Goal: Task Accomplishment & Management: Manage account settings

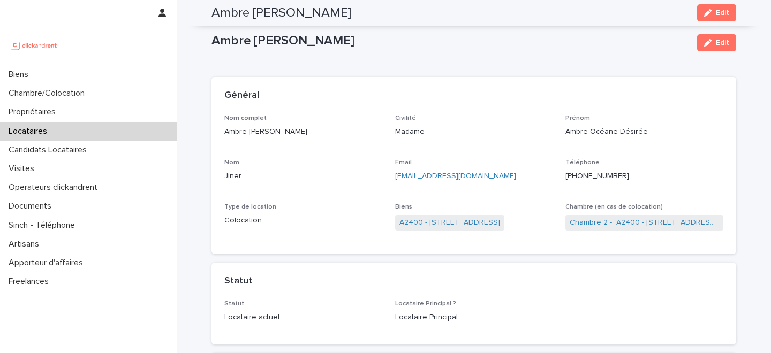
scroll to position [1062, 0]
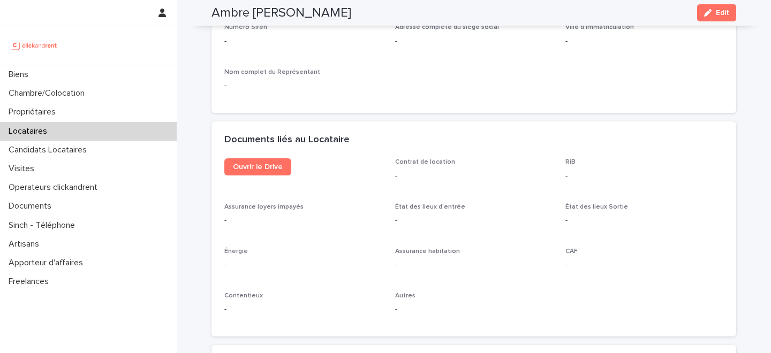
click at [91, 130] on div "Locataires" at bounding box center [88, 131] width 177 height 19
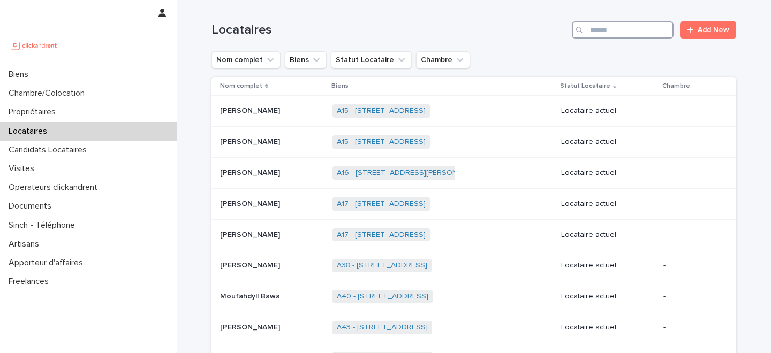
click at [644, 29] on input "Search" at bounding box center [623, 29] width 102 height 17
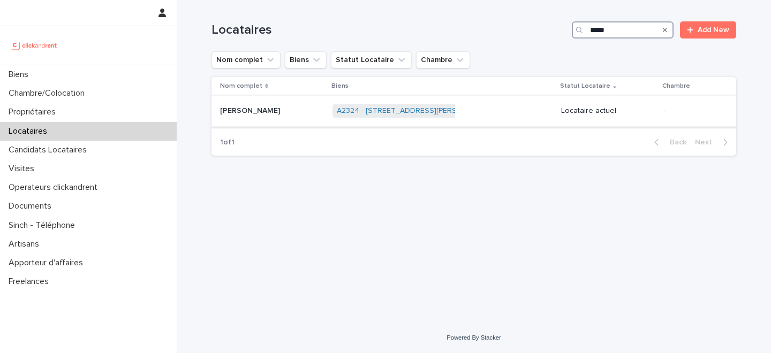
type input "*****"
click at [272, 119] on div "Salem Elgareh Salem Elgareh" at bounding box center [272, 111] width 104 height 18
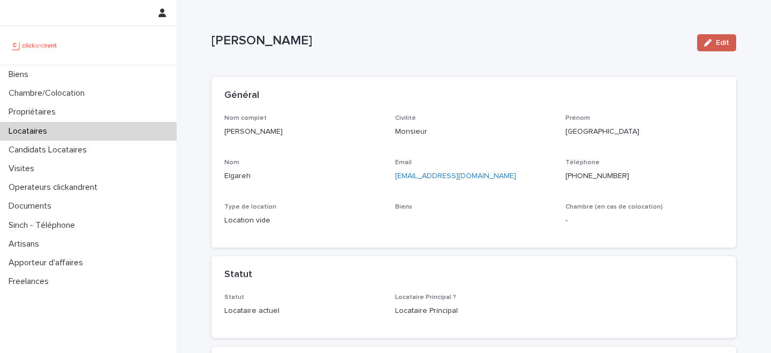
click at [722, 44] on span "Edit" at bounding box center [722, 42] width 13 height 7
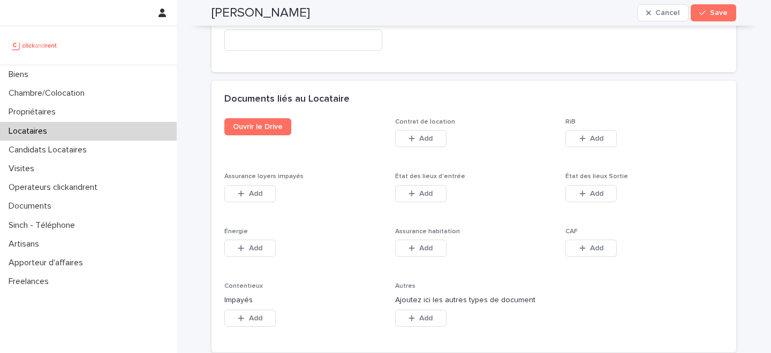
scroll to position [1769, 0]
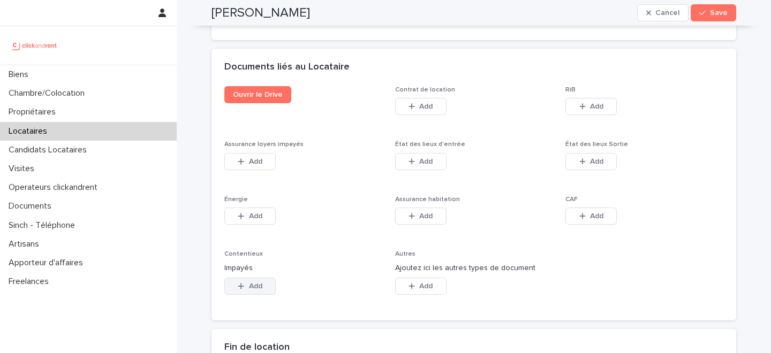
click at [254, 283] on span "Add" at bounding box center [255, 286] width 13 height 7
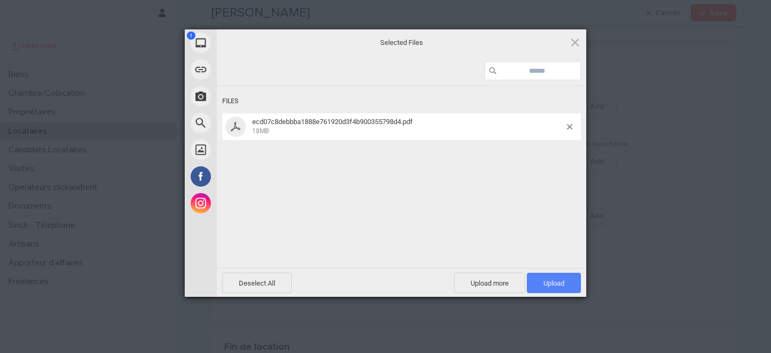
click at [543, 283] on span "Upload 1" at bounding box center [553, 283] width 21 height 8
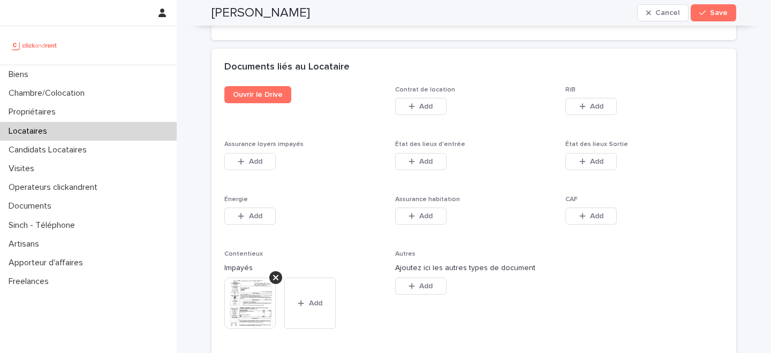
click at [714, 12] on span "Save" at bounding box center [719, 12] width 18 height 7
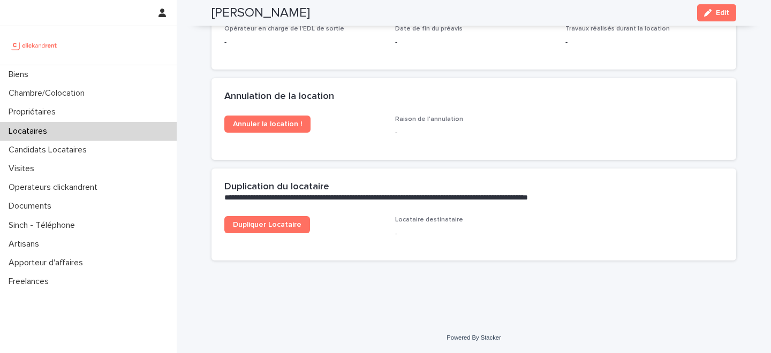
scroll to position [1464, 0]
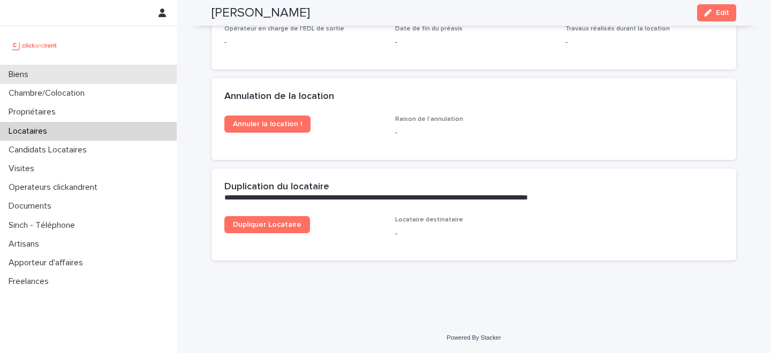
click at [108, 74] on div "Biens" at bounding box center [88, 74] width 177 height 19
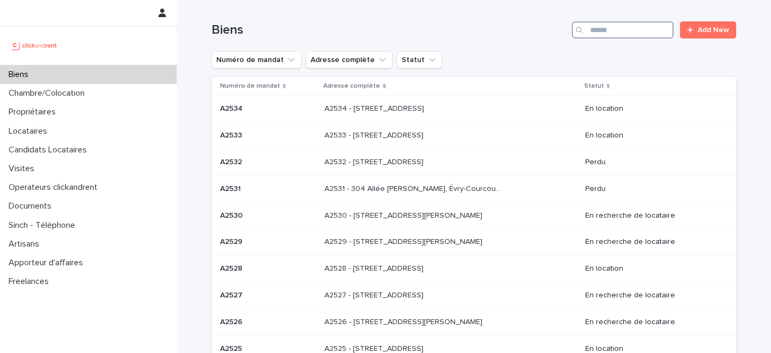
click at [630, 23] on input "Search" at bounding box center [623, 29] width 102 height 17
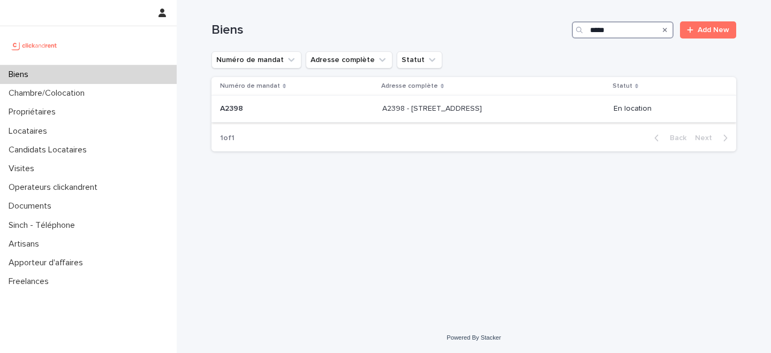
type input "*****"
click at [331, 111] on td "A2398 A2398" at bounding box center [294, 109] width 166 height 27
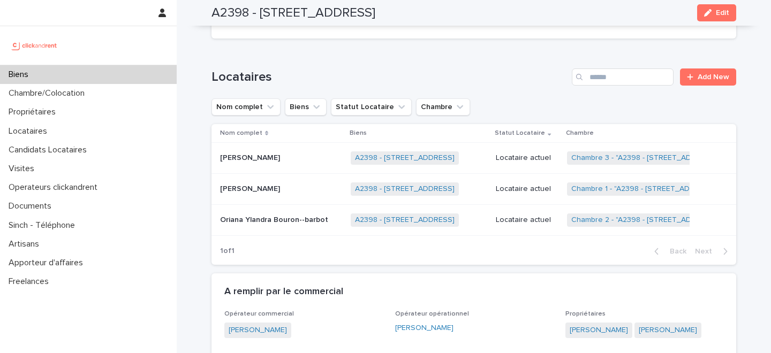
scroll to position [542, 0]
click at [368, 221] on link "A2398 - 226 Rue de Suzon Résidence Le Voltaire , Talence 33400" at bounding box center [405, 219] width 100 height 9
click at [289, 223] on p "Oriana Ylandra Bouron--barbot" at bounding box center [275, 218] width 110 height 11
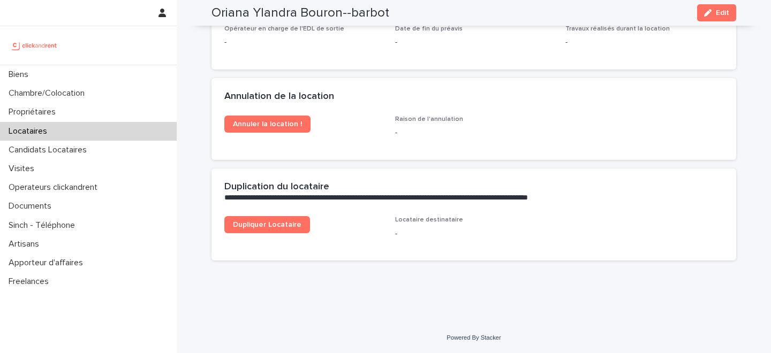
scroll to position [1077, 0]
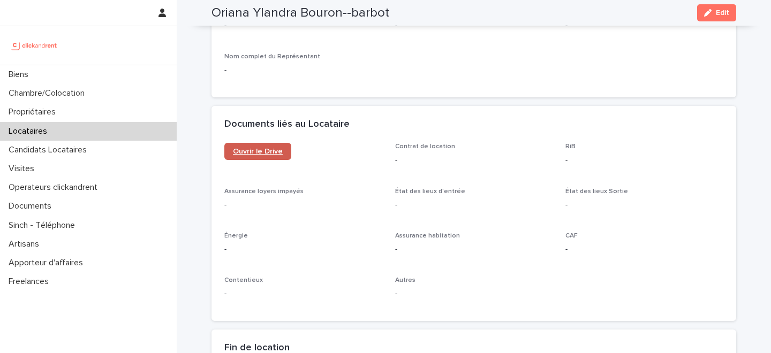
click at [266, 152] on span "Ouvrir le Drive" at bounding box center [258, 151] width 50 height 7
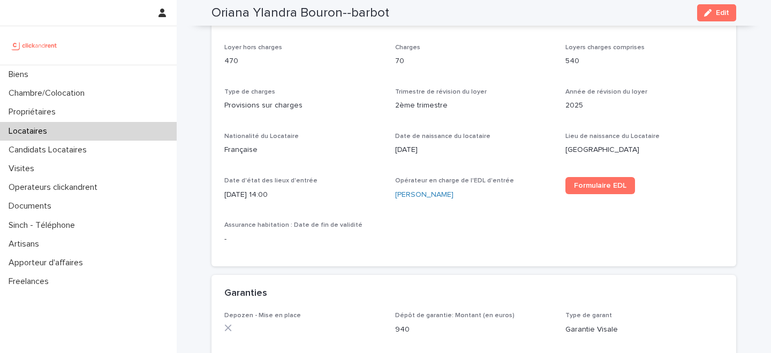
scroll to position [0, 0]
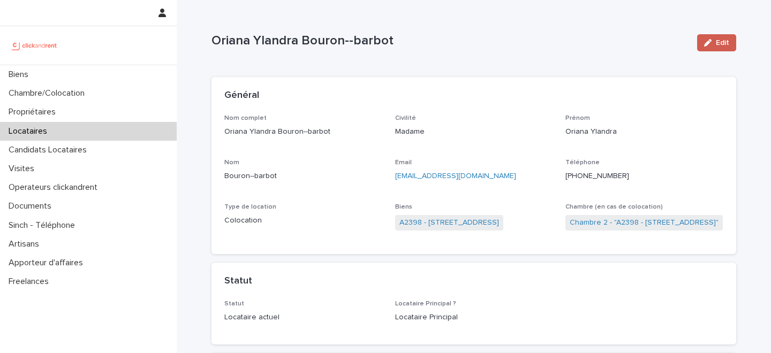
click at [721, 41] on span "Edit" at bounding box center [722, 42] width 13 height 7
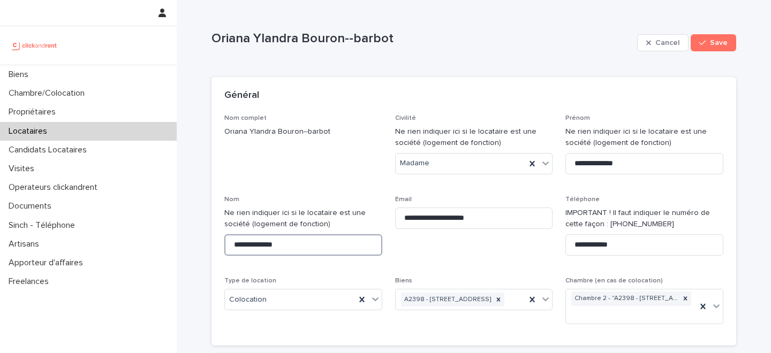
click at [266, 244] on input "**********" at bounding box center [303, 244] width 158 height 21
type input "**********"
click at [704, 46] on icon "button" at bounding box center [702, 42] width 6 height 7
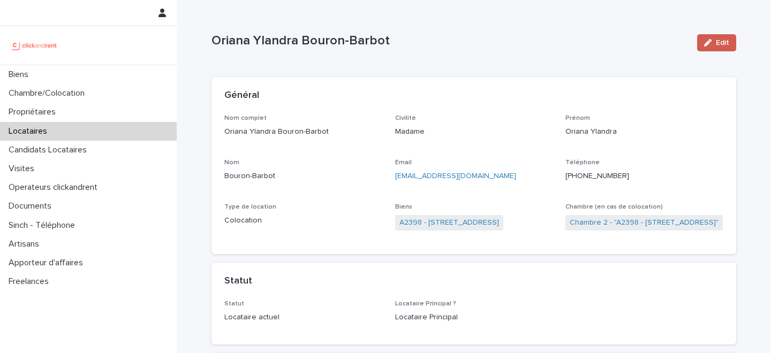
click at [702, 44] on button "Edit" at bounding box center [716, 42] width 39 height 17
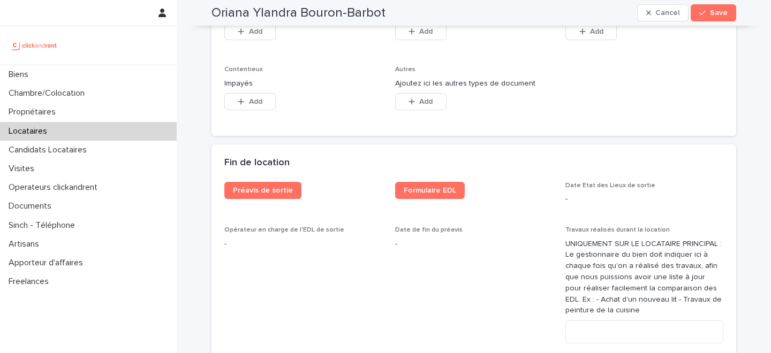
scroll to position [1777, 0]
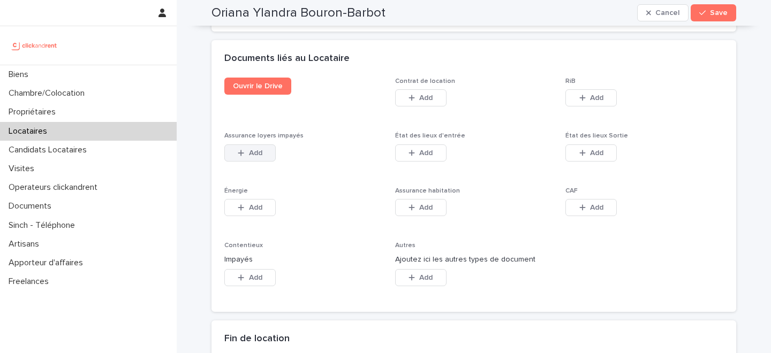
click at [258, 149] on span "Add" at bounding box center [255, 152] width 13 height 7
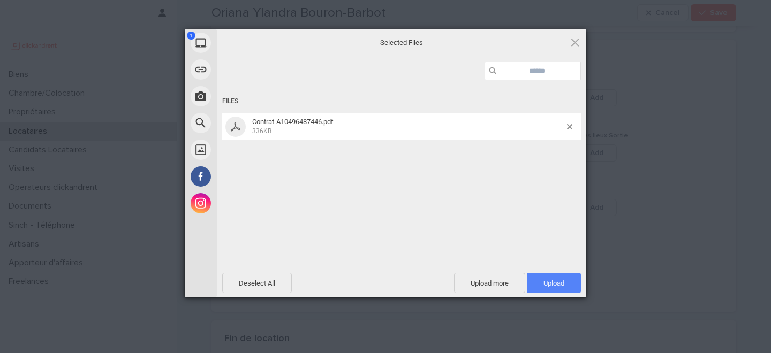
click at [556, 278] on span "Upload 1" at bounding box center [554, 283] width 54 height 20
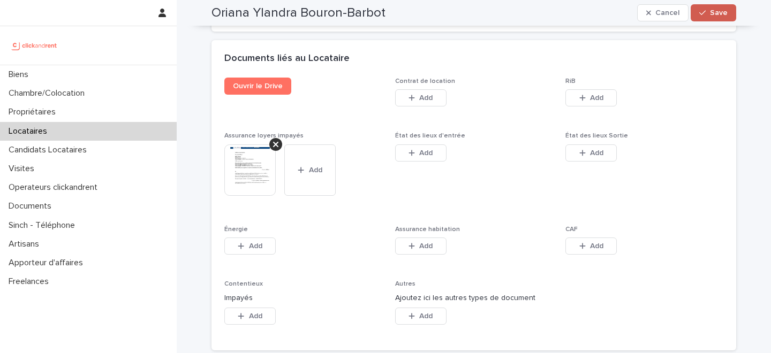
click at [718, 14] on span "Save" at bounding box center [719, 12] width 18 height 7
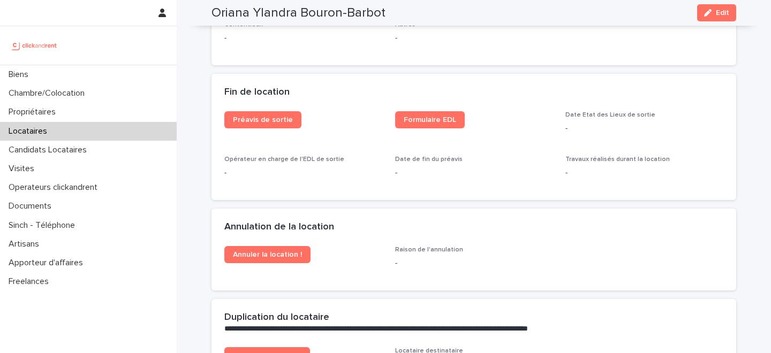
scroll to position [1128, 0]
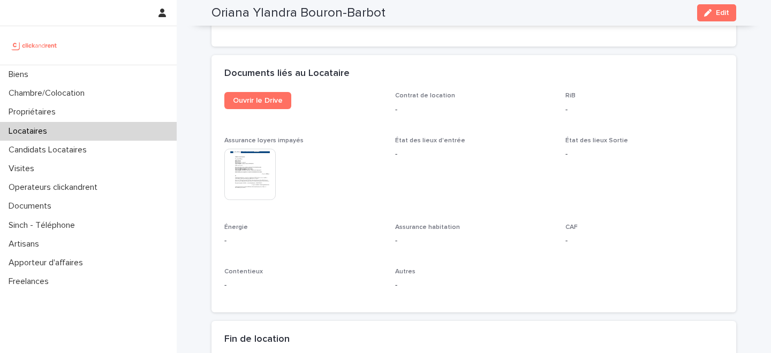
click at [90, 128] on div "Locataires" at bounding box center [88, 131] width 177 height 19
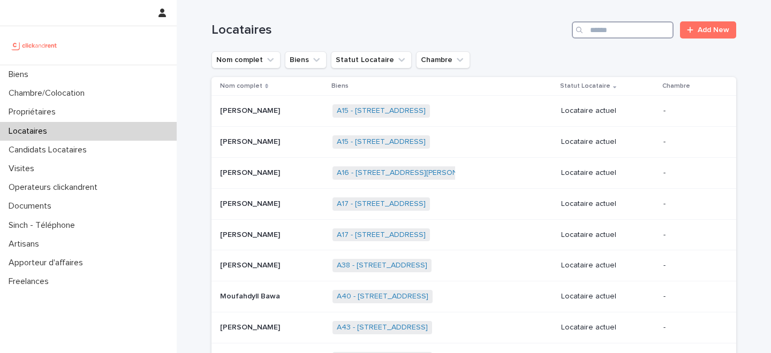
click at [617, 29] on input "Search" at bounding box center [623, 29] width 102 height 17
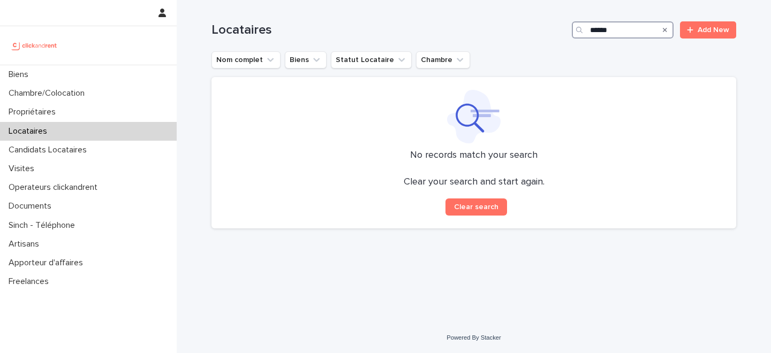
click at [605, 29] on input "******" at bounding box center [623, 29] width 102 height 17
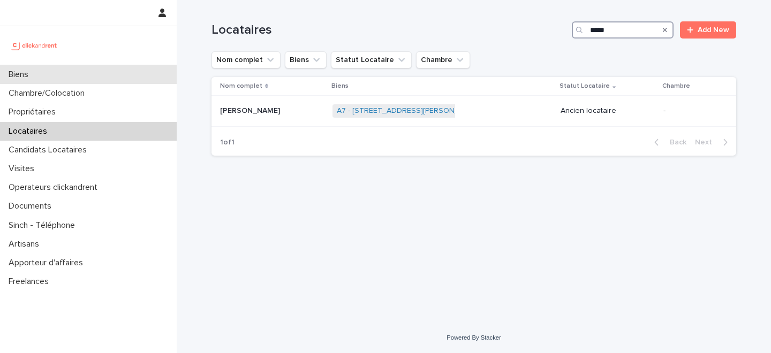
type input "*****"
click at [115, 71] on div "Biens" at bounding box center [88, 74] width 177 height 19
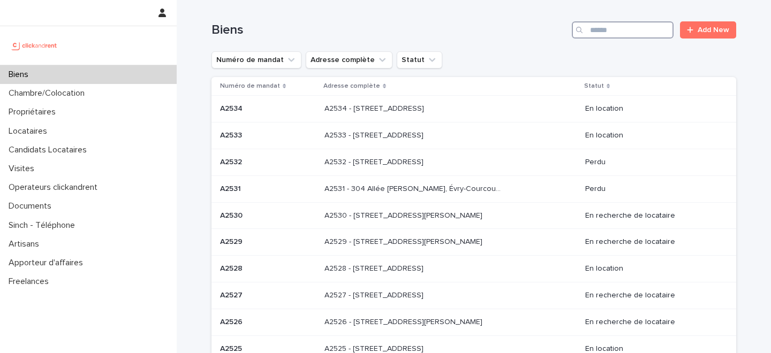
click at [625, 28] on input "Search" at bounding box center [623, 29] width 102 height 17
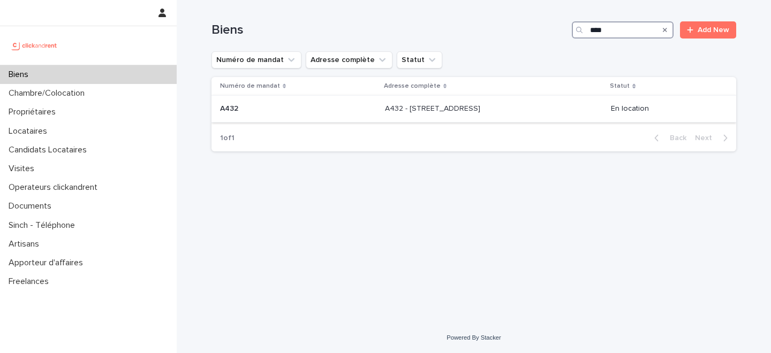
type input "****"
click at [413, 107] on p "A432 - 5 place du Québec, Paris 75006" at bounding box center [433, 107] width 97 height 11
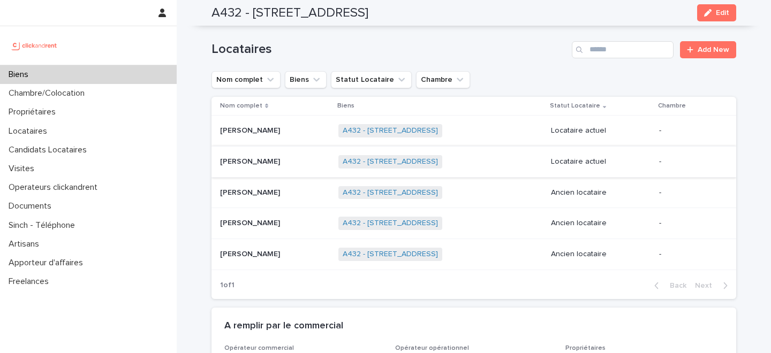
scroll to position [384, 0]
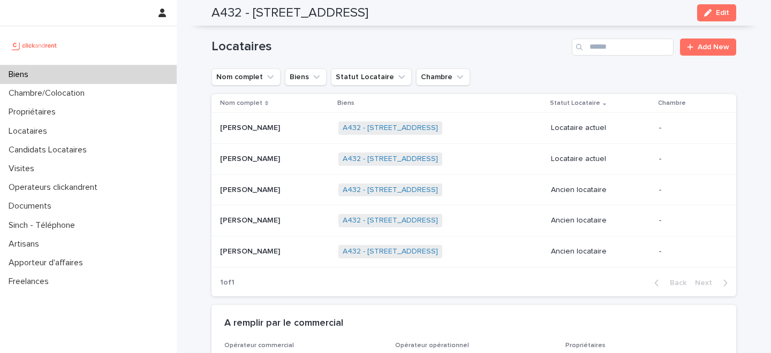
click at [300, 161] on p at bounding box center [275, 159] width 110 height 9
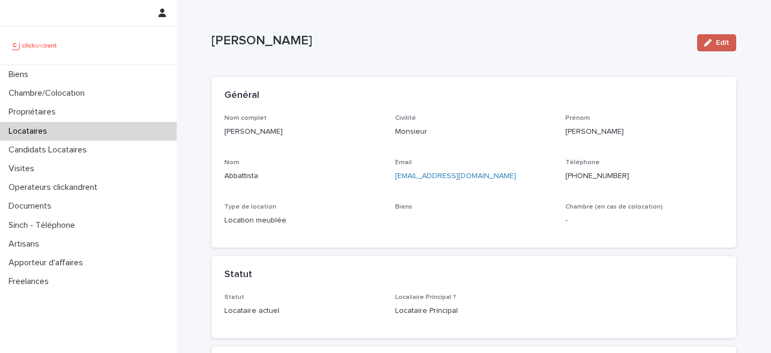
click at [716, 40] on span "Edit" at bounding box center [722, 42] width 13 height 7
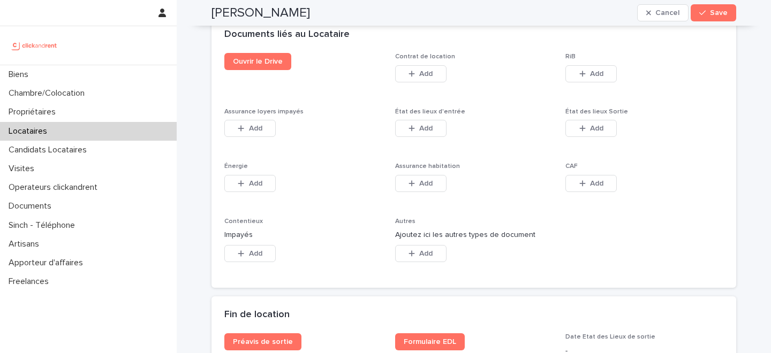
scroll to position [1781, 0]
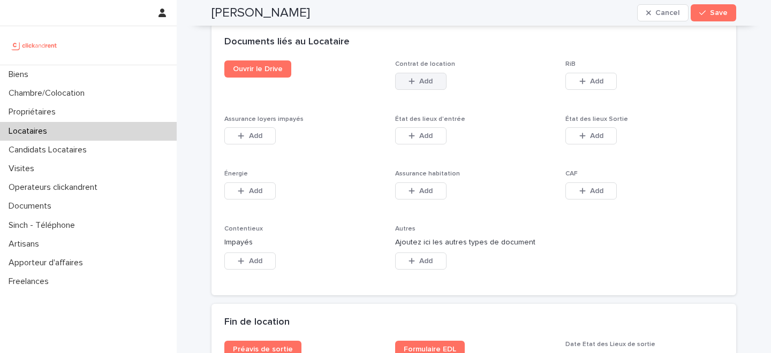
click at [422, 84] on span "Add" at bounding box center [425, 81] width 13 height 7
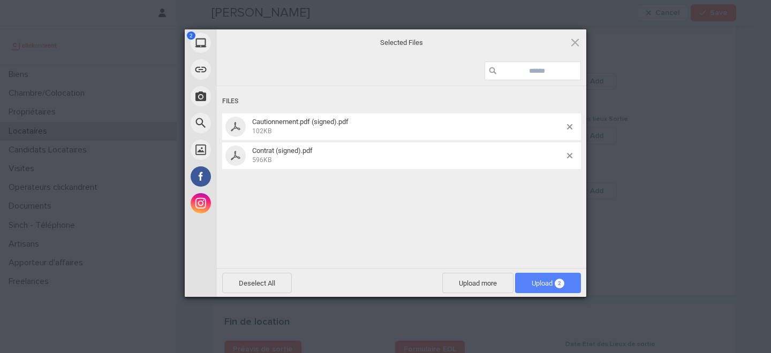
click at [540, 280] on span "Upload 2" at bounding box center [547, 283] width 33 height 8
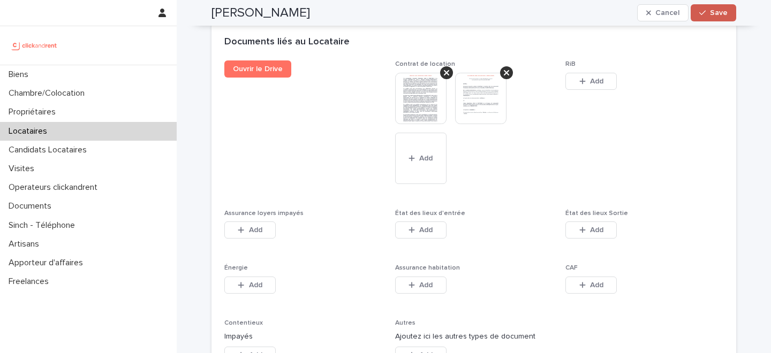
click at [720, 13] on span "Save" at bounding box center [719, 12] width 18 height 7
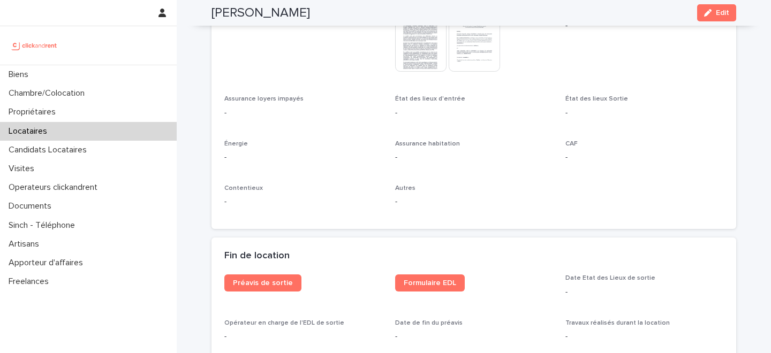
scroll to position [1127, 0]
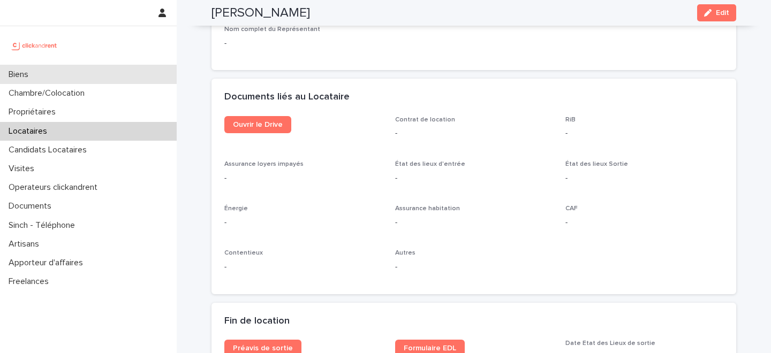
click at [93, 70] on div "Biens" at bounding box center [88, 74] width 177 height 19
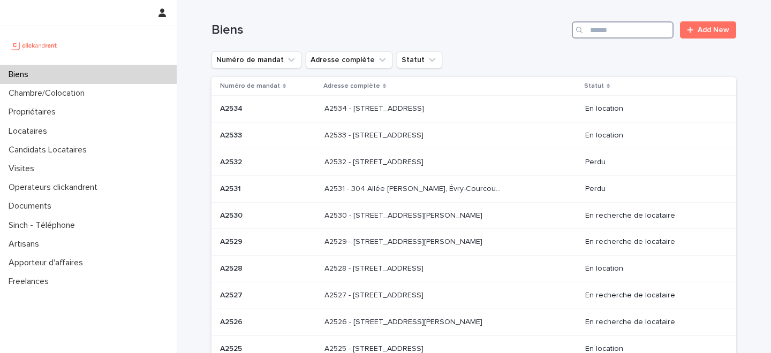
click at [628, 32] on input "Search" at bounding box center [623, 29] width 102 height 17
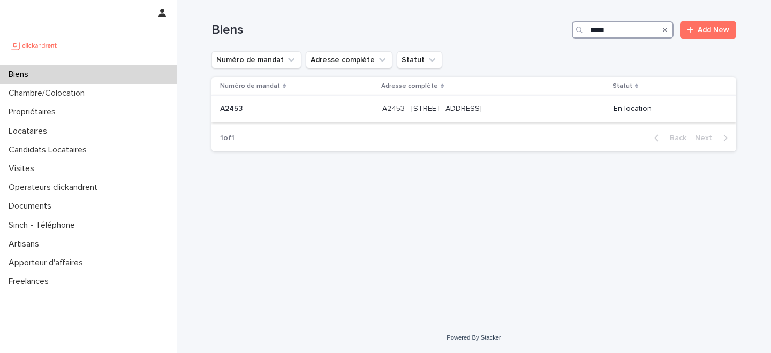
type input "*****"
click at [337, 113] on p at bounding box center [297, 108] width 154 height 9
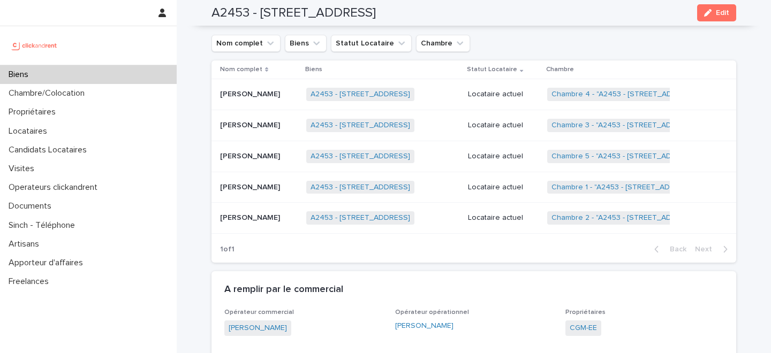
scroll to position [562, 0]
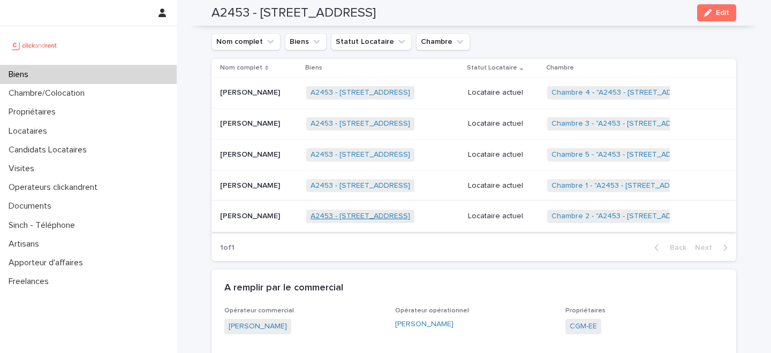
click at [320, 212] on link "A2453 - 39 rue Gallieni, Palaiseau 91120" at bounding box center [360, 216] width 100 height 9
click at [272, 218] on p at bounding box center [259, 216] width 78 height 9
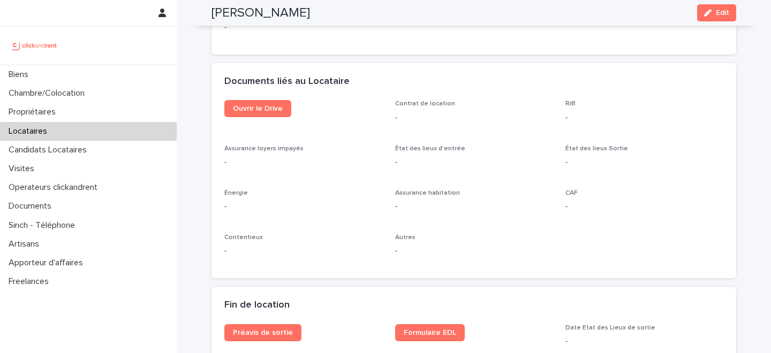
scroll to position [1091, 0]
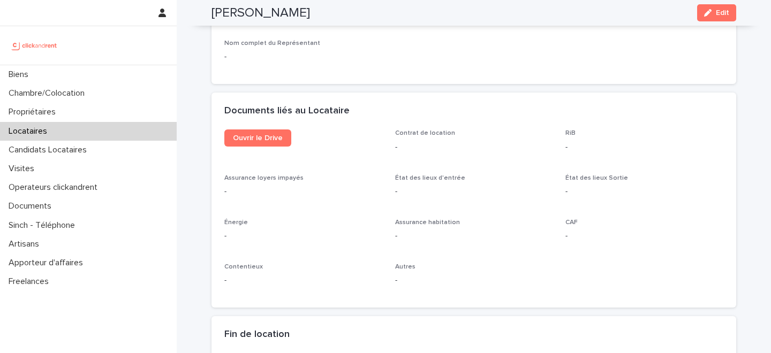
click at [260, 129] on div "Documents liés au Locataire" at bounding box center [473, 111] width 525 height 37
click at [256, 136] on span "Ouvrir le Drive" at bounding box center [258, 137] width 50 height 7
click at [719, 11] on span "Edit" at bounding box center [722, 12] width 13 height 7
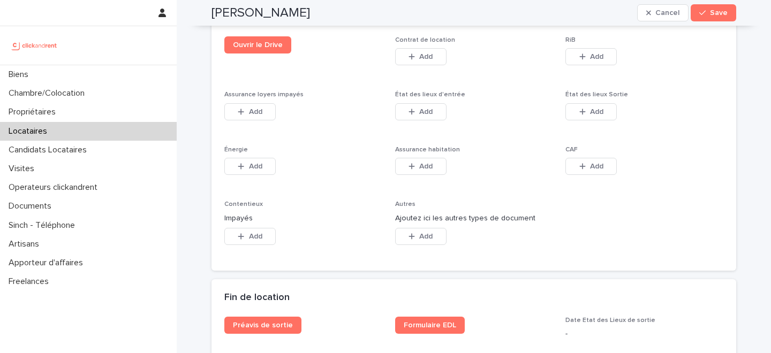
scroll to position [1812, 0]
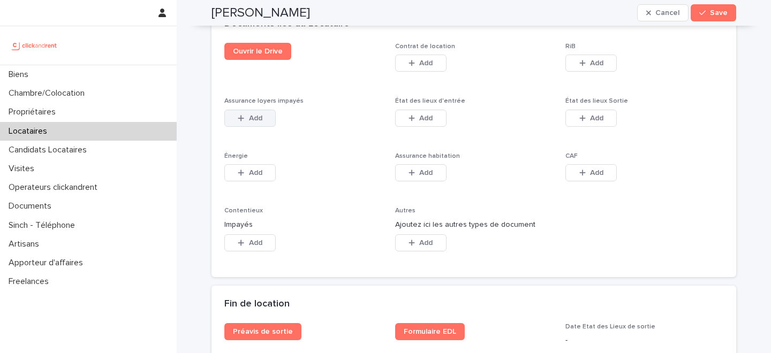
click at [247, 110] on button "Add" at bounding box center [249, 118] width 51 height 17
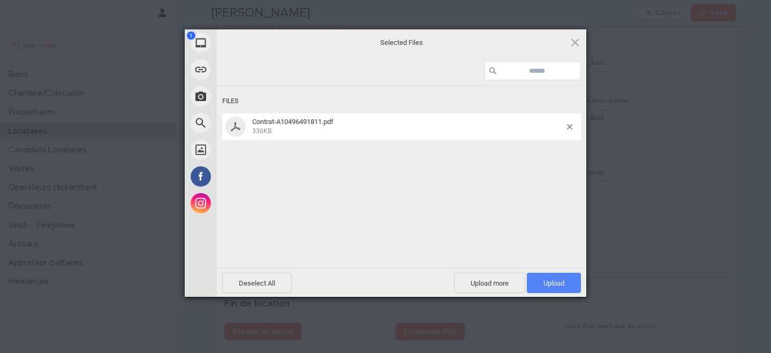
click at [548, 280] on span "Upload 1" at bounding box center [553, 283] width 21 height 8
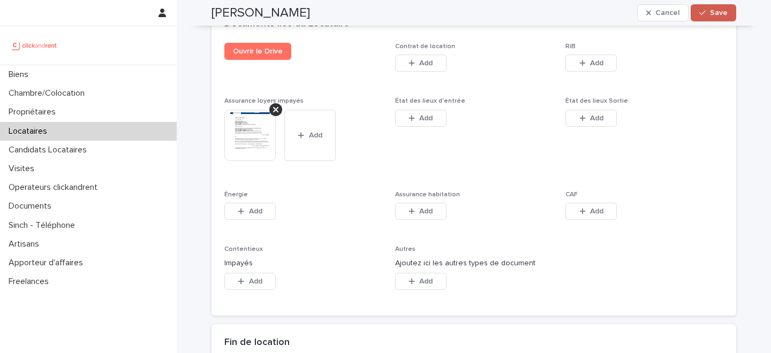
click at [713, 17] on button "Save" at bounding box center [712, 12] width 45 height 17
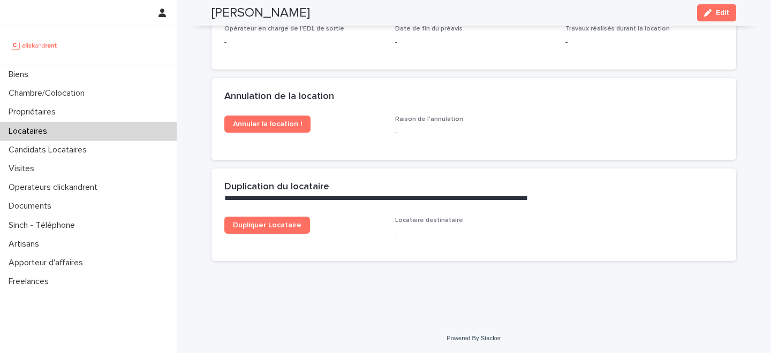
scroll to position [1506, 0]
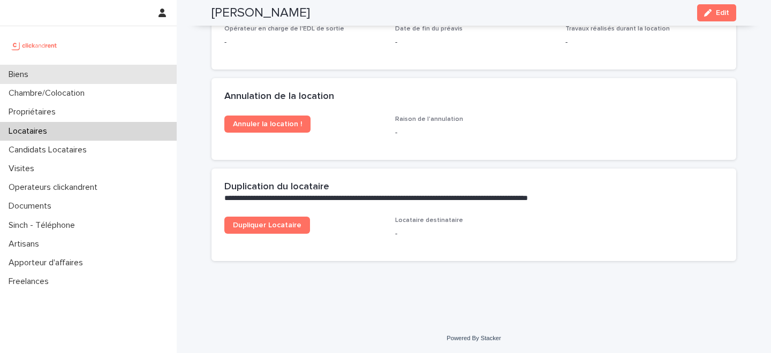
click at [91, 68] on div "Biens" at bounding box center [88, 74] width 177 height 19
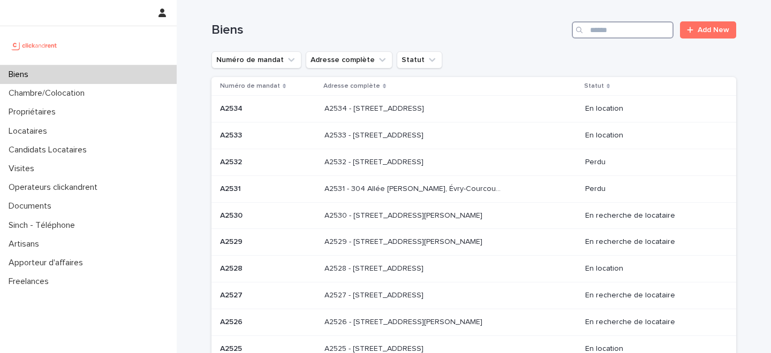
click at [626, 28] on input "Search" at bounding box center [623, 29] width 102 height 17
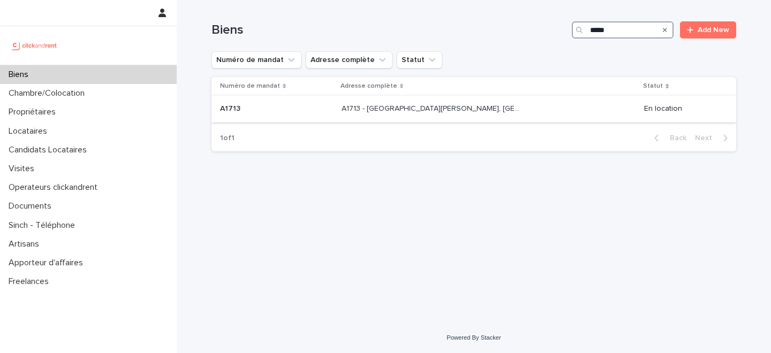
type input "*****"
click at [412, 113] on p "A1713 - [GEOGRAPHIC_DATA][PERSON_NAME], [GEOGRAPHIC_DATA]-Bois 93600" at bounding box center [431, 107] width 180 height 11
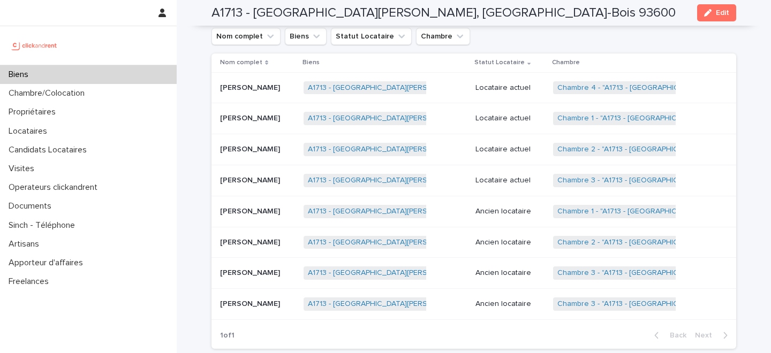
scroll to position [562, 0]
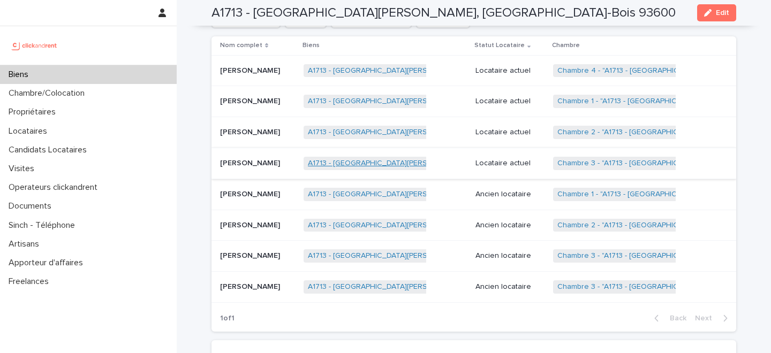
click at [351, 162] on link "A1713 - [GEOGRAPHIC_DATA][PERSON_NAME], [GEOGRAPHIC_DATA]-Bois 93600" at bounding box center [447, 163] width 278 height 9
click at [282, 165] on p at bounding box center [257, 163] width 75 height 9
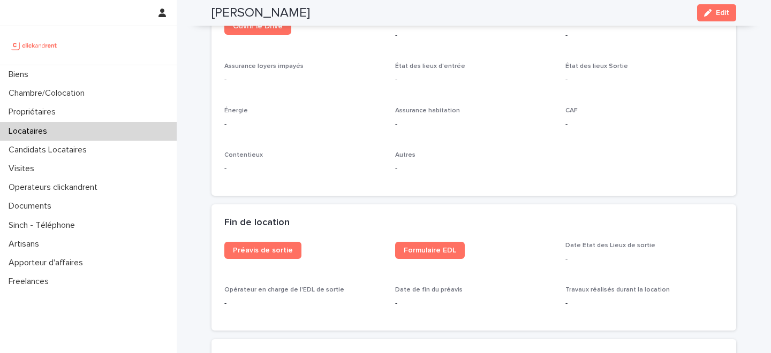
scroll to position [1157, 0]
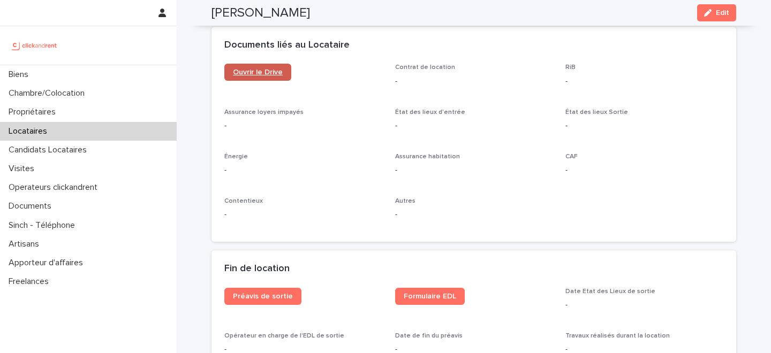
click at [260, 73] on span "Ouvrir le Drive" at bounding box center [258, 72] width 50 height 7
click at [721, 16] on span "Edit" at bounding box center [722, 12] width 13 height 7
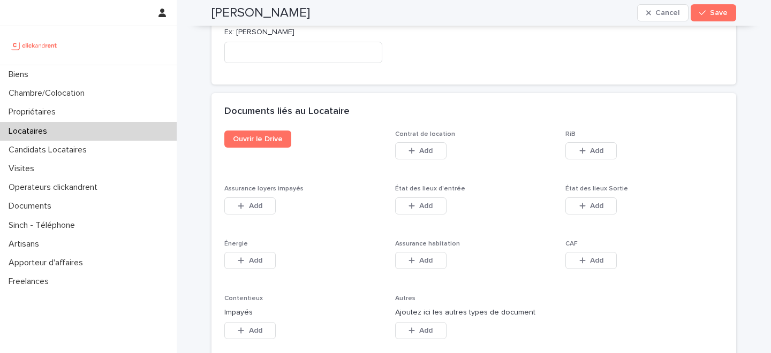
scroll to position [1685, 0]
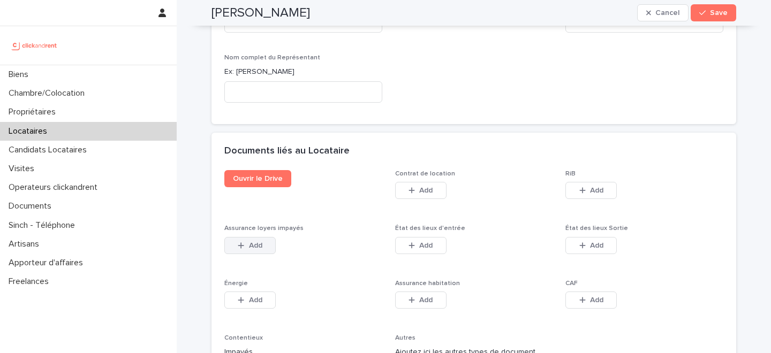
click at [250, 242] on span "Add" at bounding box center [255, 245] width 13 height 7
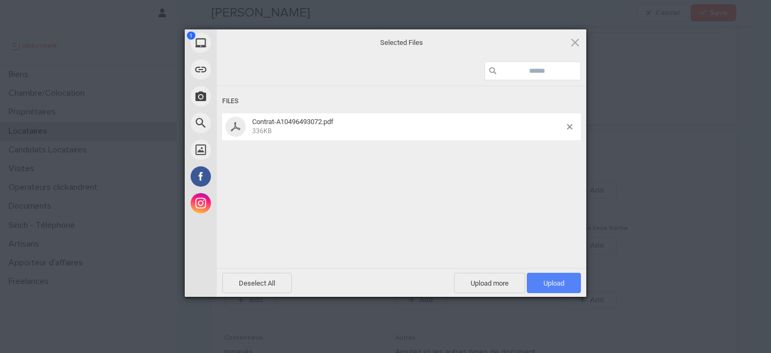
click at [542, 282] on span "Upload 1" at bounding box center [554, 283] width 54 height 20
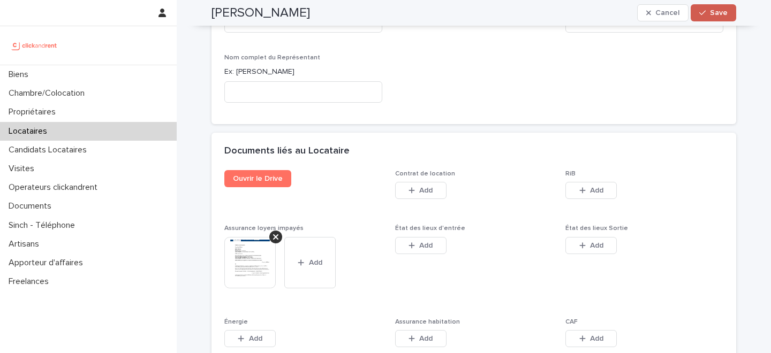
click at [715, 17] on button "Save" at bounding box center [712, 12] width 45 height 17
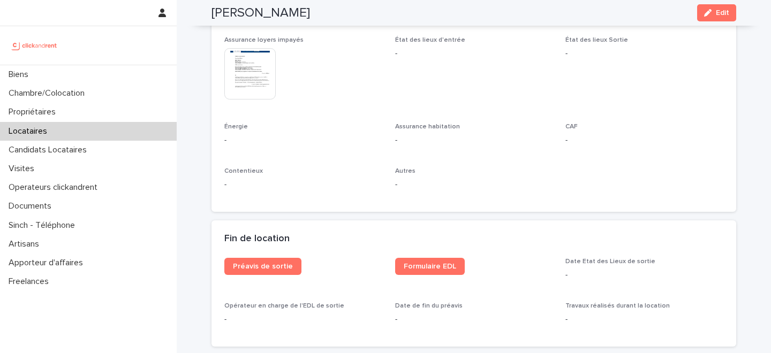
scroll to position [1176, 0]
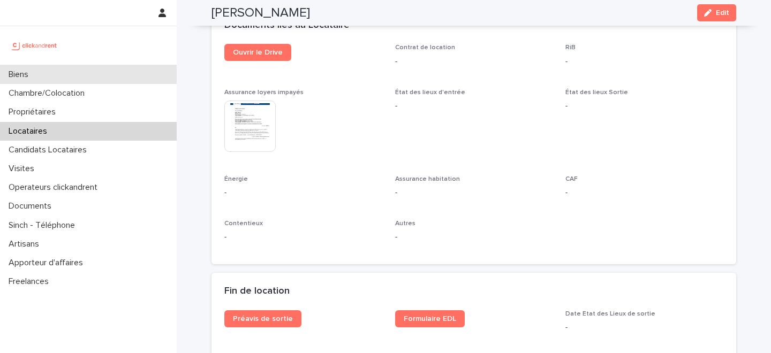
click at [94, 79] on div "Biens" at bounding box center [88, 74] width 177 height 19
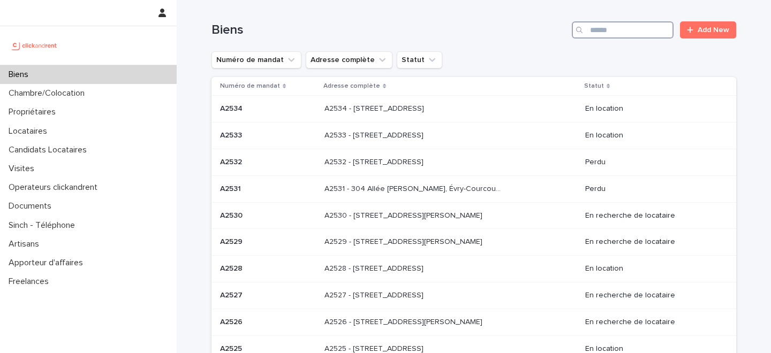
click at [636, 31] on input "Search" at bounding box center [623, 29] width 102 height 17
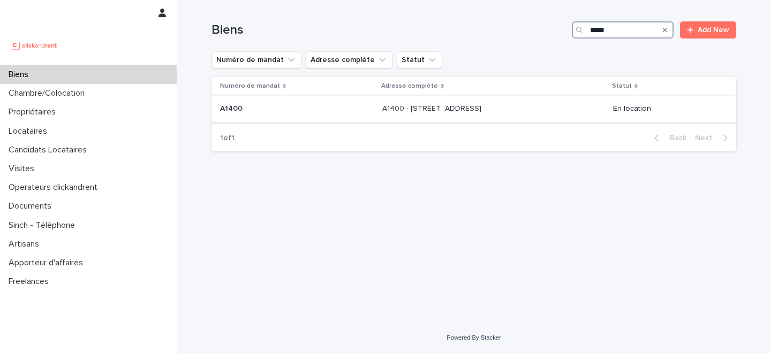
type input "*****"
click at [388, 115] on div "A1400 - 1 Place de la Charte des Libertés Communales, Toulouse 31300 A1400 - 1 …" at bounding box center [493, 109] width 222 height 18
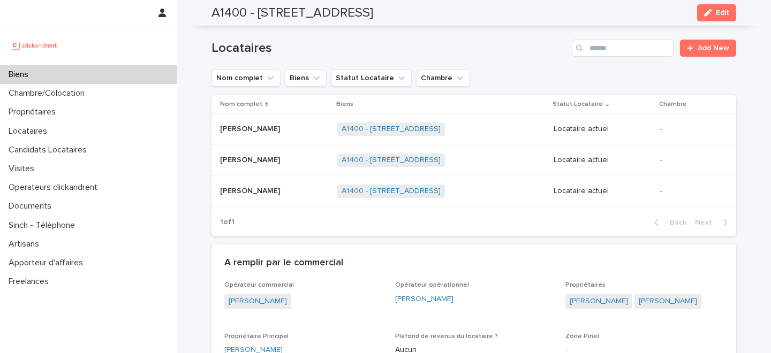
scroll to position [471, 0]
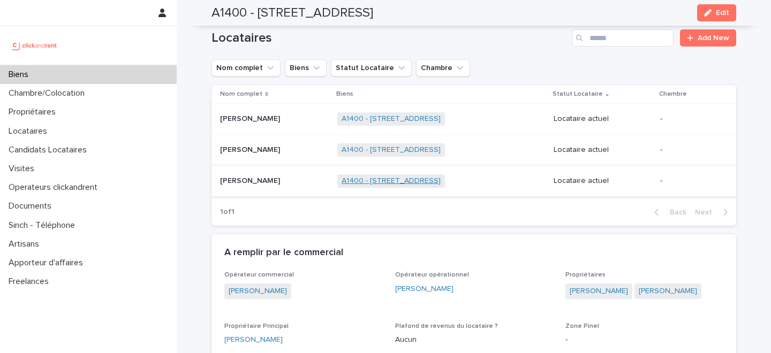
click at [360, 179] on link "A1400 - 1 Place de la Charte des Libertés Communales, Toulouse 31300" at bounding box center [390, 181] width 99 height 9
click at [276, 182] on p at bounding box center [274, 181] width 109 height 9
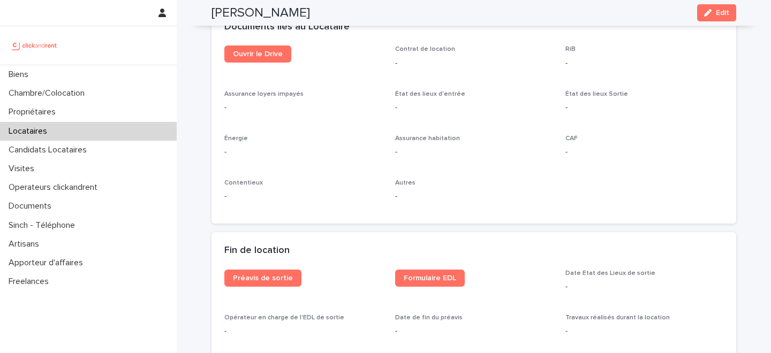
scroll to position [1100, 0]
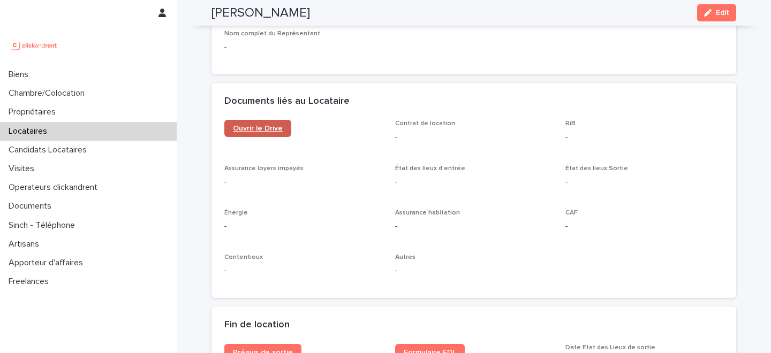
click at [263, 127] on span "Ouvrir le Drive" at bounding box center [258, 128] width 50 height 7
click at [94, 132] on div "Locataires" at bounding box center [88, 131] width 177 height 19
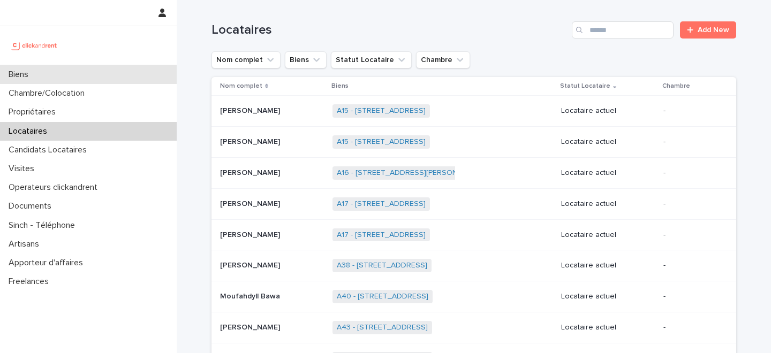
click at [115, 71] on div "Biens" at bounding box center [88, 74] width 177 height 19
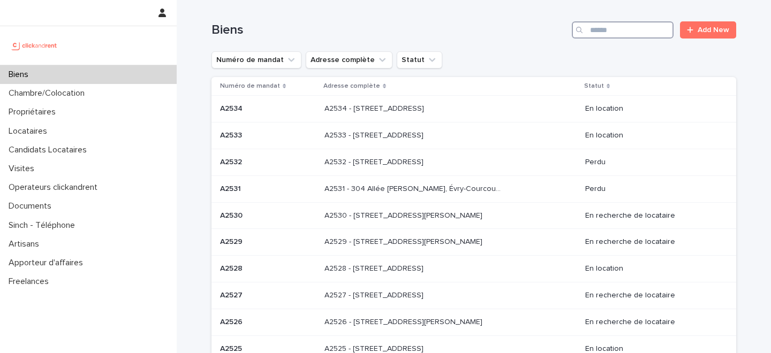
click at [617, 24] on input "Search" at bounding box center [623, 29] width 102 height 17
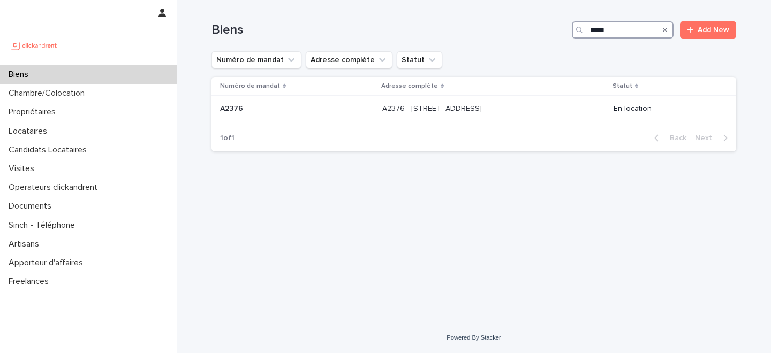
type input "*****"
click at [384, 116] on div "A2376 - 10 Rue Saint-Etienne, Marseille 13005 A2376 - 10 Rue Saint-Etienne, Mar…" at bounding box center [493, 109] width 223 height 18
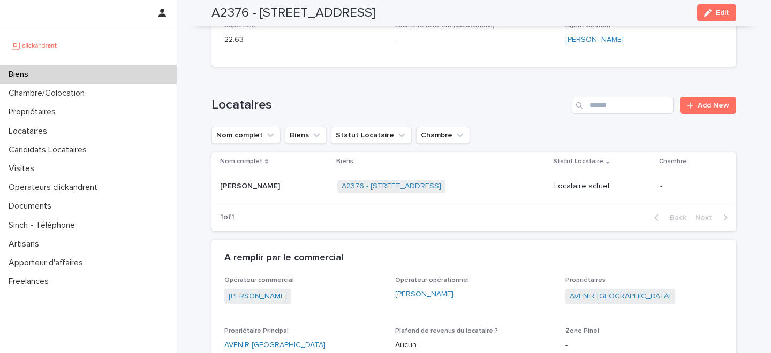
scroll to position [382, 0]
click at [329, 181] on p at bounding box center [274, 185] width 109 height 9
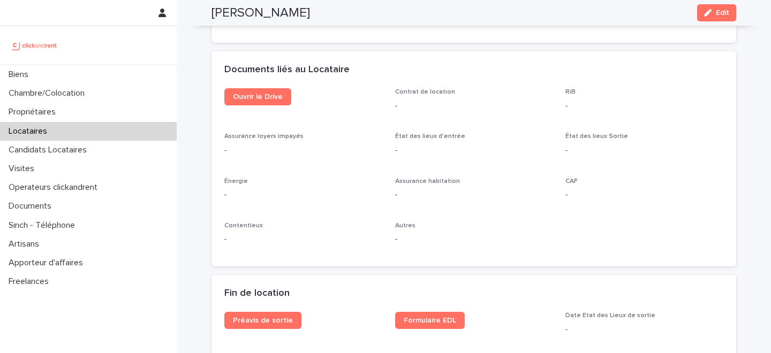
scroll to position [1113, 0]
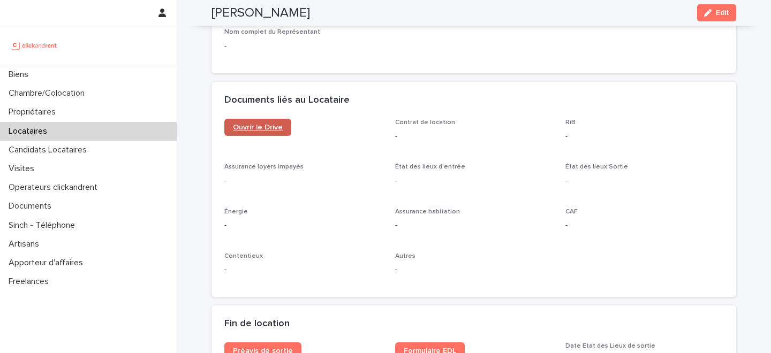
click at [265, 128] on span "Ouvrir le Drive" at bounding box center [258, 127] width 50 height 7
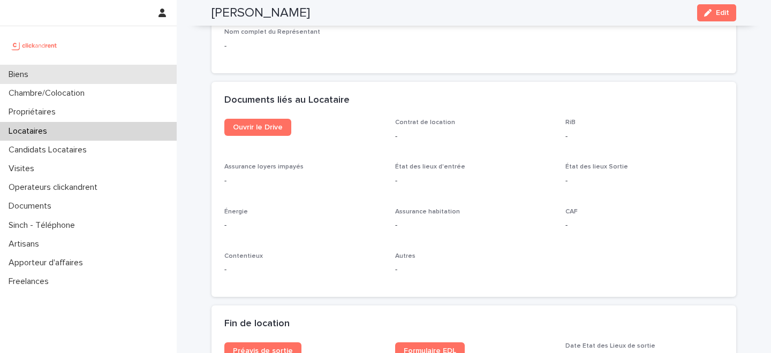
click at [118, 75] on div "Biens" at bounding box center [88, 74] width 177 height 19
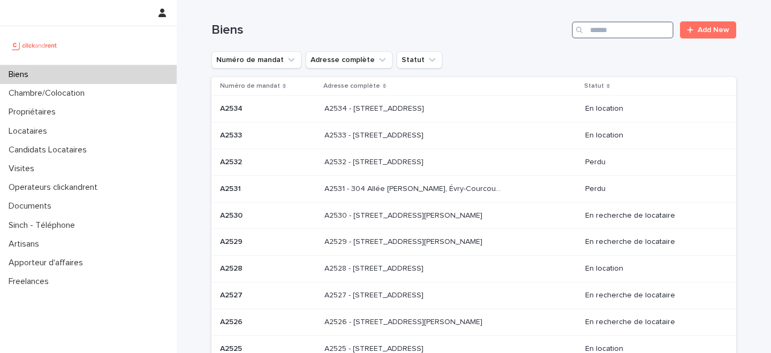
click at [638, 31] on input "Search" at bounding box center [623, 29] width 102 height 17
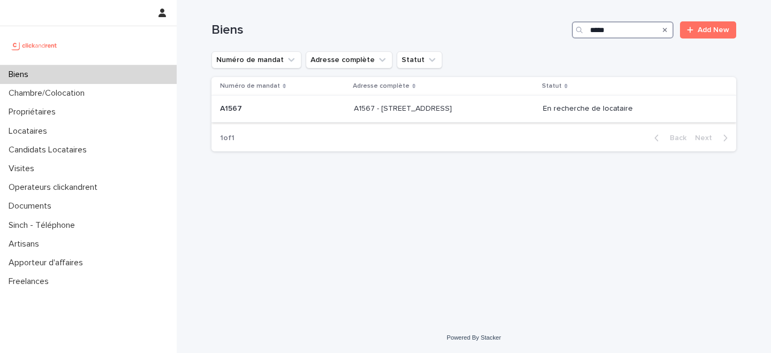
type input "*****"
click at [374, 111] on p "A1567 - 16 Avenue de la Paix, Asnières-sur-Seine 92600" at bounding box center [404, 107] width 100 height 11
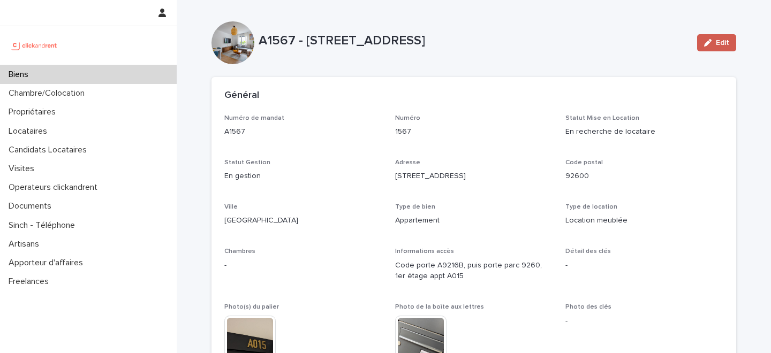
click at [724, 44] on span "Edit" at bounding box center [722, 42] width 13 height 7
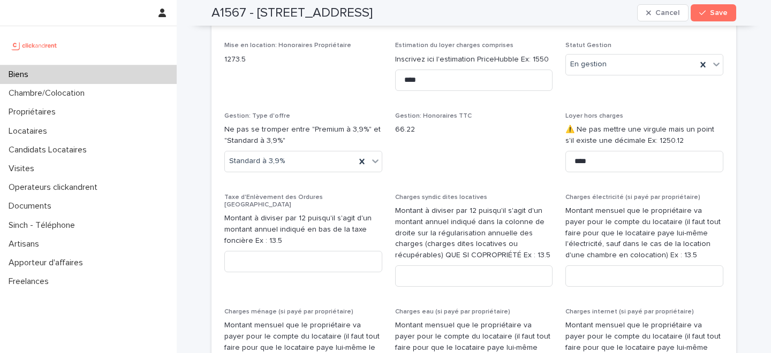
scroll to position [1344, 0]
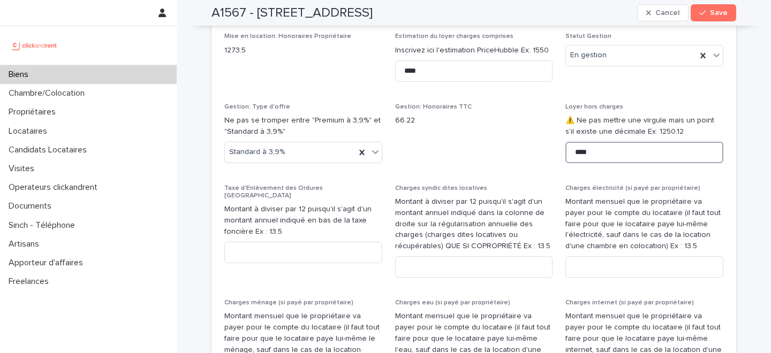
click at [628, 156] on input "****" at bounding box center [644, 152] width 158 height 21
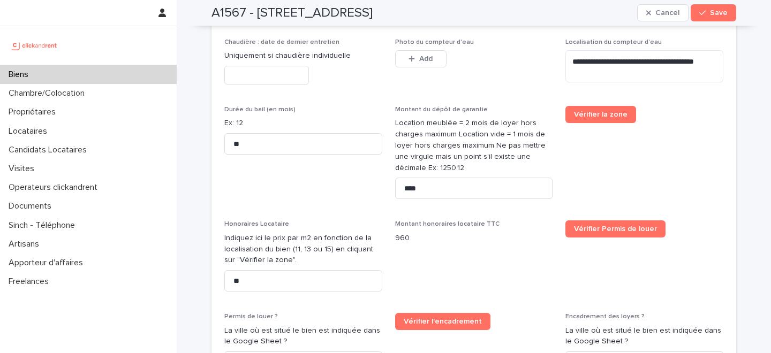
scroll to position [2022, 0]
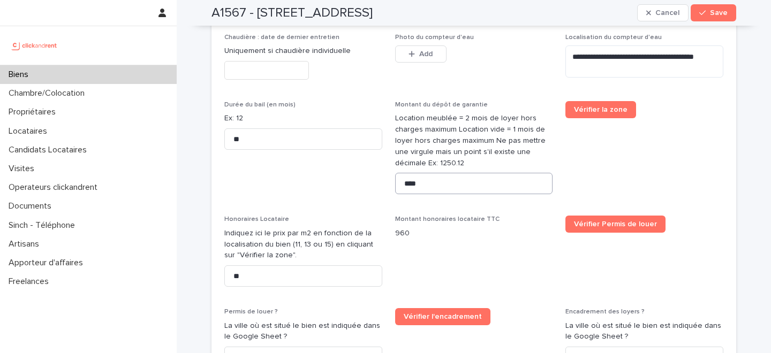
type input "****"
click at [442, 173] on input "****" at bounding box center [474, 183] width 158 height 21
type input "****"
click at [725, 14] on span "Save" at bounding box center [719, 12] width 18 height 7
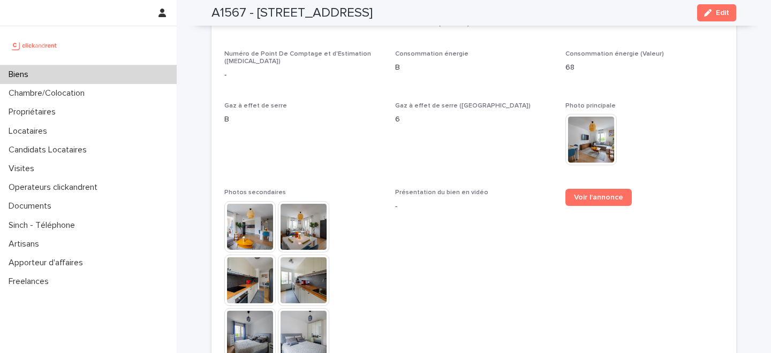
scroll to position [2830, 0]
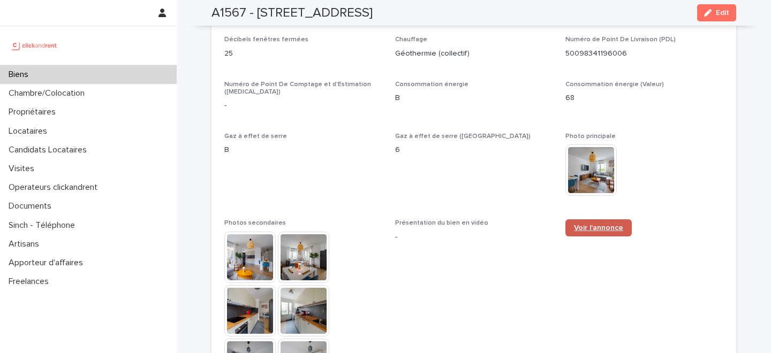
click at [612, 224] on span "Voir l'annonce" at bounding box center [598, 227] width 49 height 7
click at [88, 75] on div "Biens" at bounding box center [88, 74] width 177 height 19
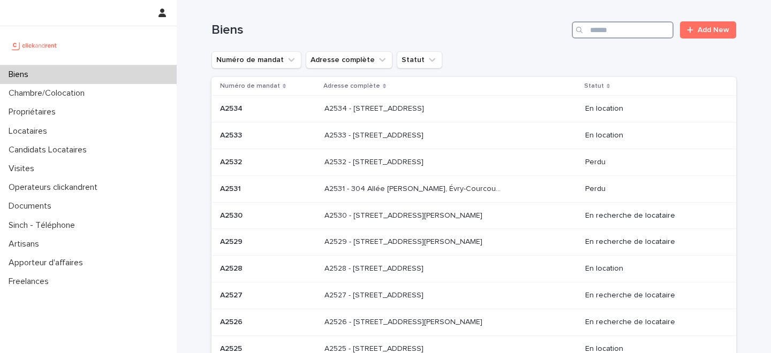
click at [631, 31] on input "Search" at bounding box center [623, 29] width 102 height 17
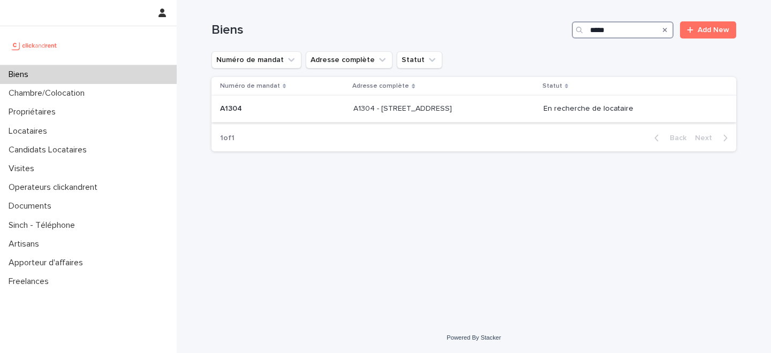
type input "*****"
click at [395, 108] on p "A1304 - 49bis Boulevard Bessières, Paris 75017" at bounding box center [403, 107] width 101 height 11
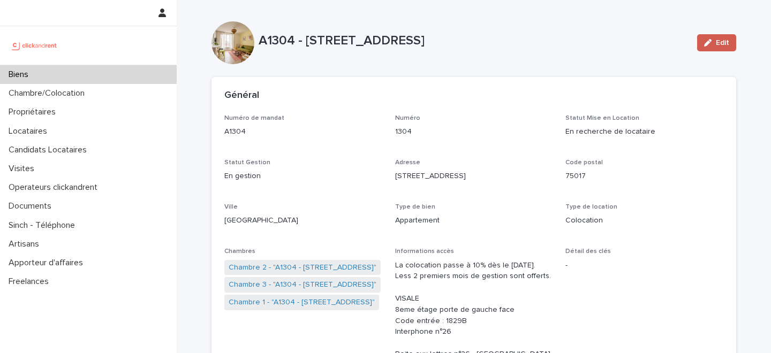
click at [712, 40] on div "button" at bounding box center [710, 42] width 12 height 7
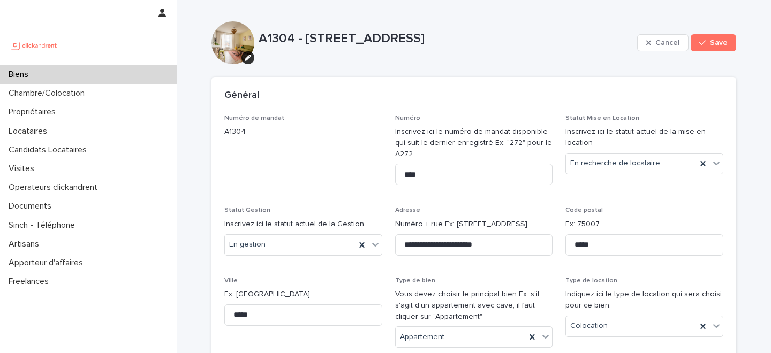
scroll to position [5647, 0]
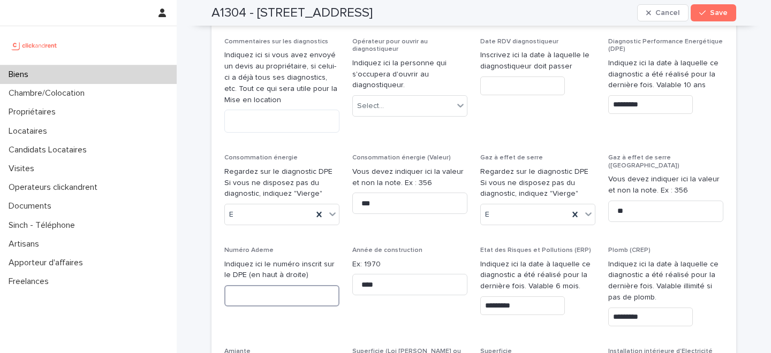
click at [283, 285] on input at bounding box center [281, 295] width 115 height 21
paste input "**********"
type input "**********"
click at [709, 19] on button "Save" at bounding box center [712, 12] width 45 height 17
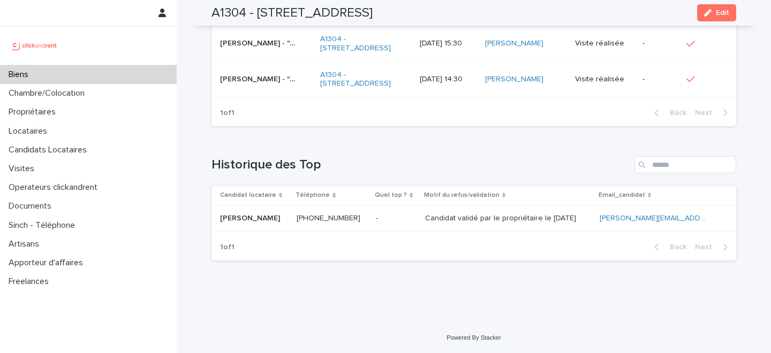
scroll to position [3622, 0]
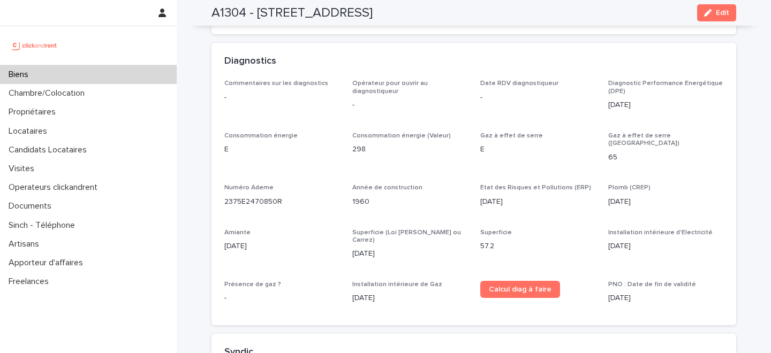
click at [139, 72] on div "Biens" at bounding box center [88, 74] width 177 height 19
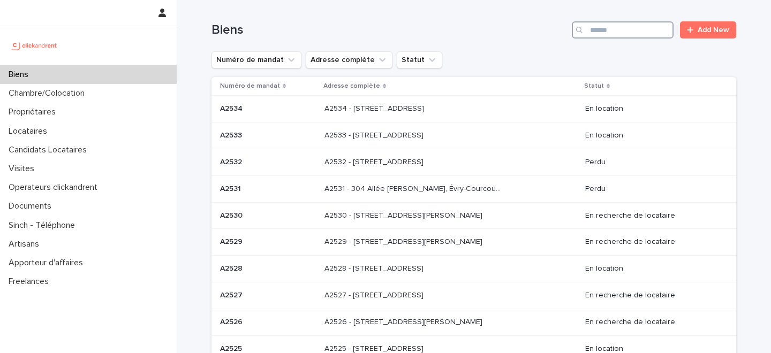
click at [619, 31] on input "Search" at bounding box center [623, 29] width 102 height 17
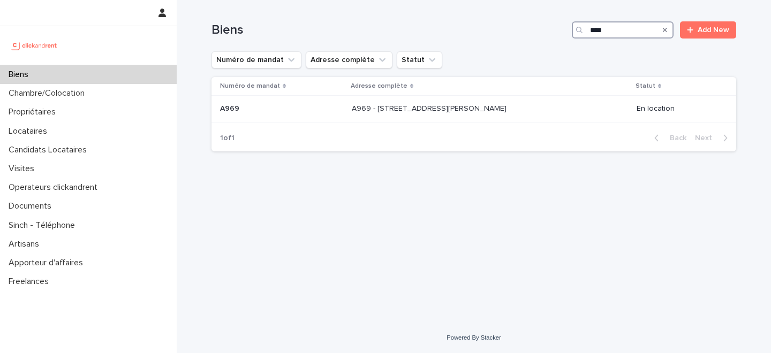
type input "****"
click at [369, 120] on td "A969 - 104 rue Jean Jaures, Bezons 95870 A969 - 104 rue Jean Jaures, Bezons 958…" at bounding box center [489, 109] width 285 height 27
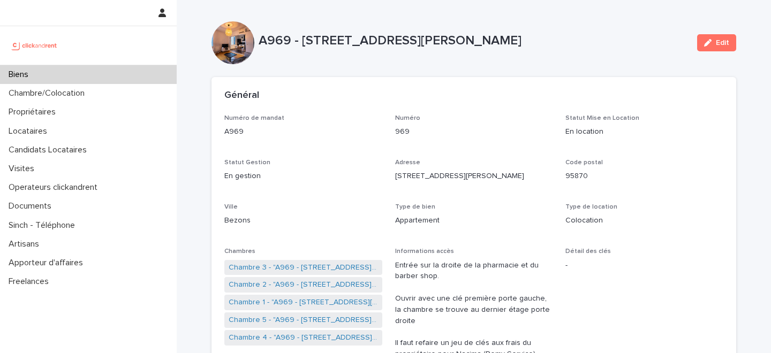
click at [716, 48] on button "Edit" at bounding box center [716, 42] width 39 height 17
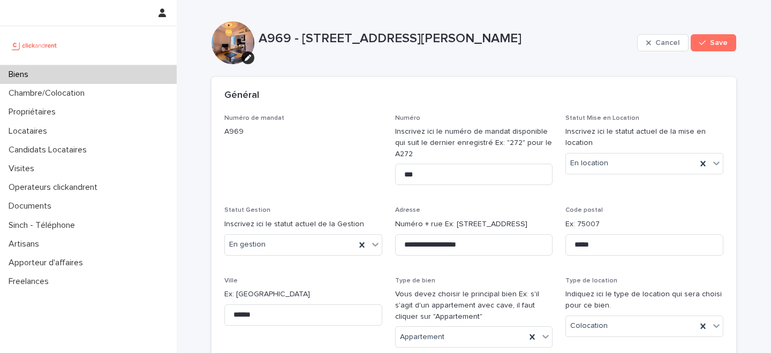
scroll to position [5614, 0]
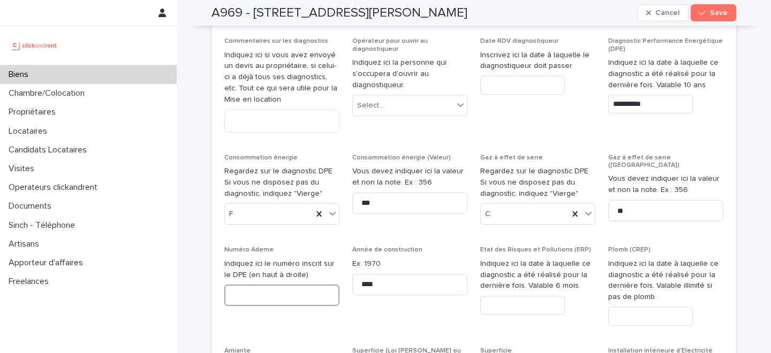
click at [274, 285] on input at bounding box center [281, 295] width 115 height 21
paste input "**********"
type input "**********"
click at [714, 12] on span "Save" at bounding box center [719, 12] width 18 height 7
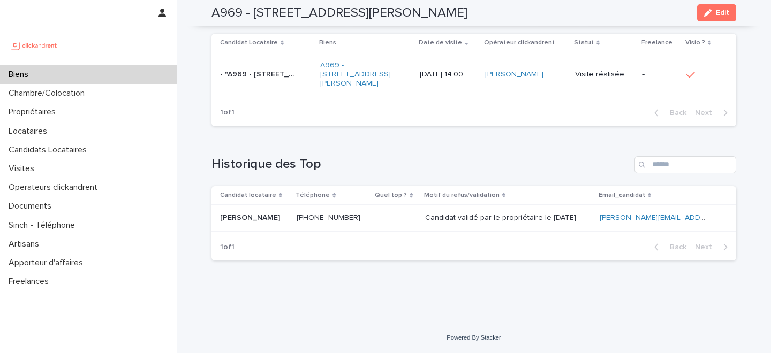
scroll to position [3538, 0]
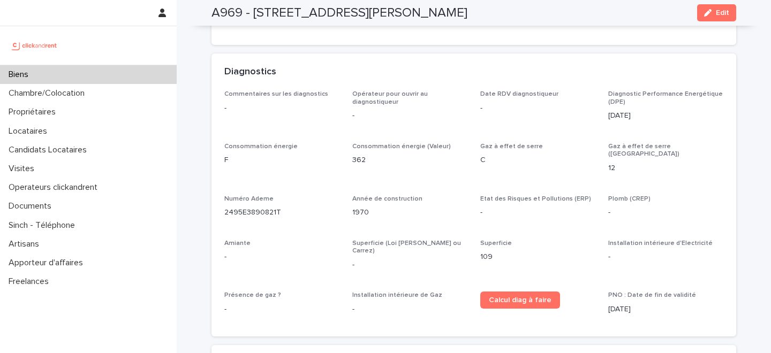
click at [114, 71] on div "Biens" at bounding box center [88, 74] width 177 height 19
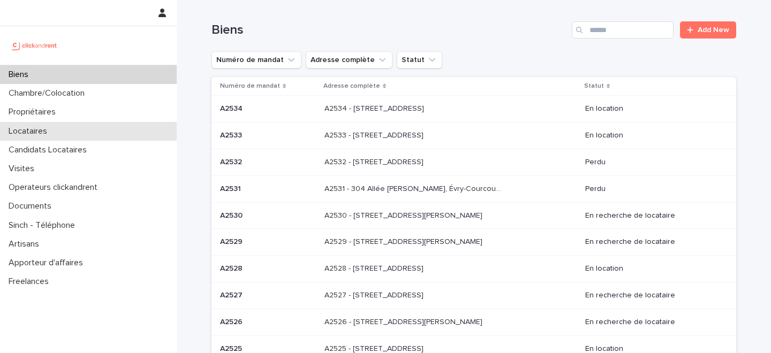
click at [95, 134] on div "Locataires" at bounding box center [88, 131] width 177 height 19
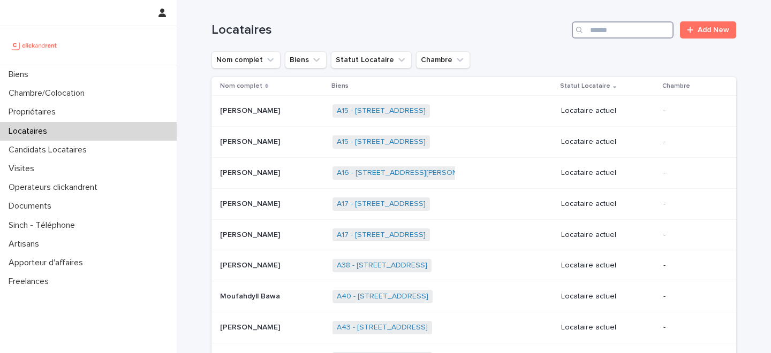
click at [621, 29] on input "Search" at bounding box center [623, 29] width 102 height 17
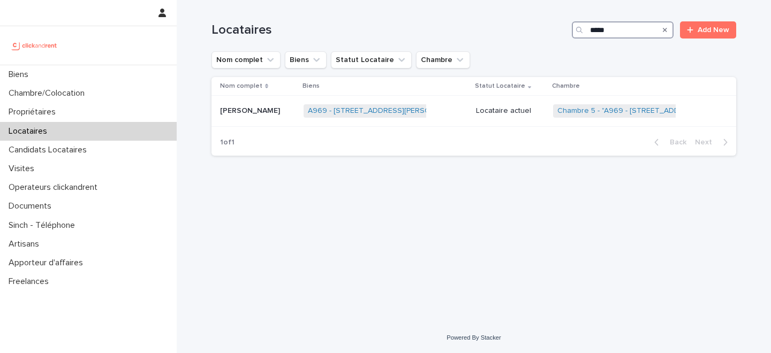
type input "*****"
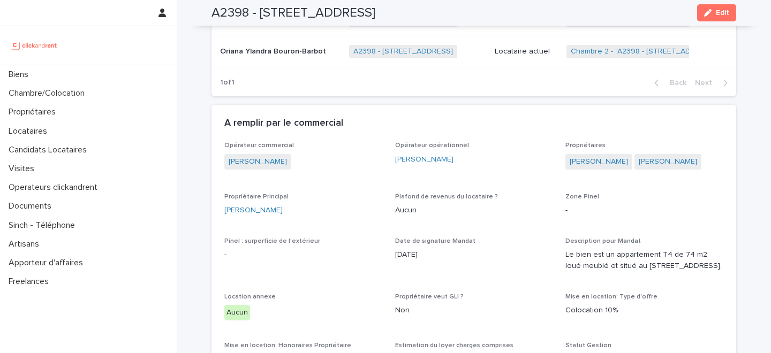
scroll to position [768, 0]
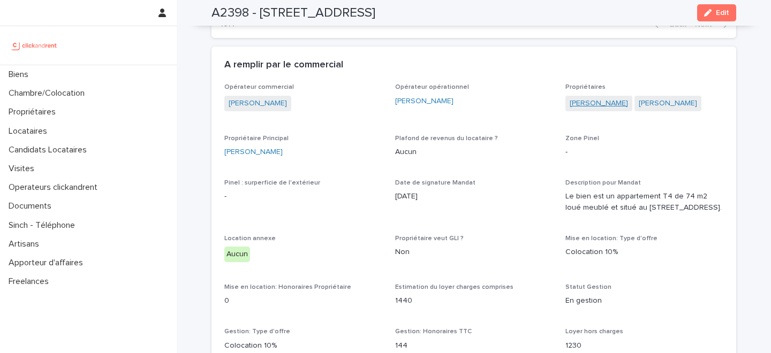
click at [609, 105] on link "Jérémy Fuhrmann" at bounding box center [598, 103] width 58 height 11
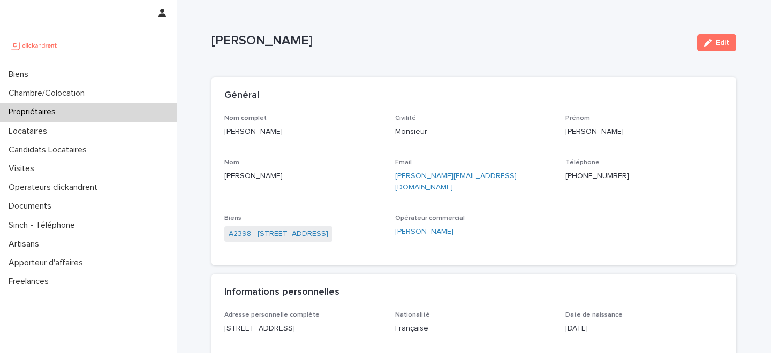
click at [587, 177] on p "+33640119048" at bounding box center [644, 176] width 158 height 11
copy p "+33640119048"
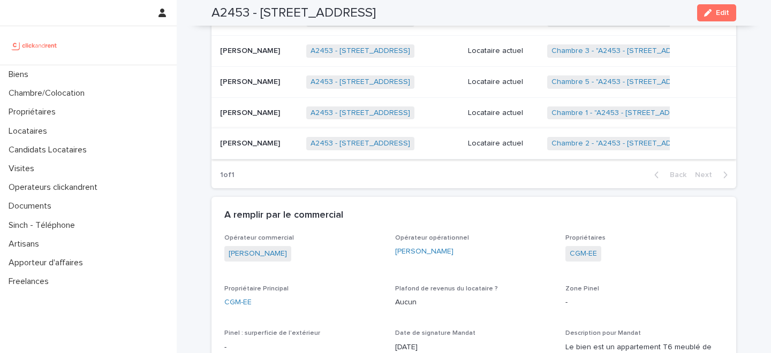
scroll to position [640, 0]
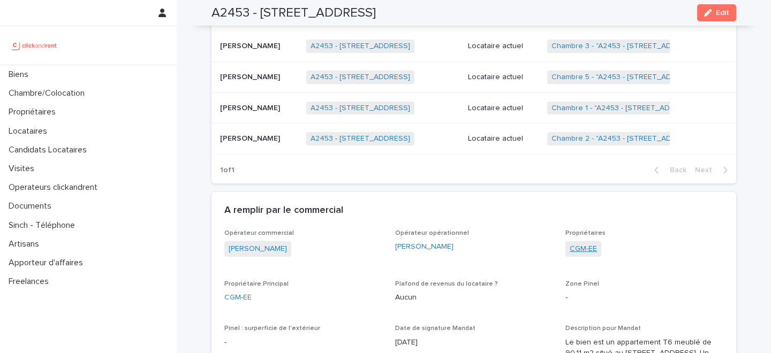
click at [584, 249] on link "CGM-EE" at bounding box center [582, 249] width 27 height 11
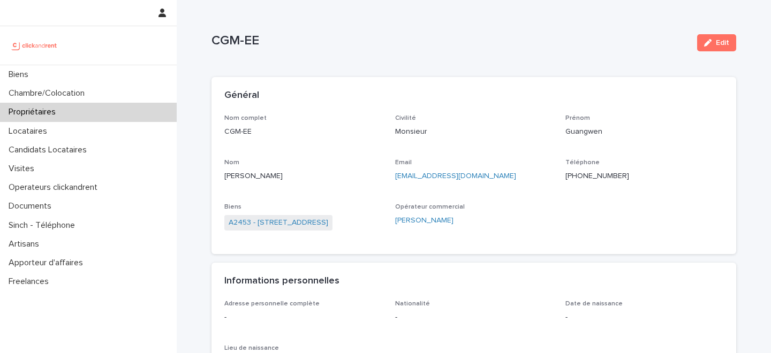
click at [583, 172] on p "+33668700129" at bounding box center [644, 176] width 158 height 11
copy p "+33668700129"
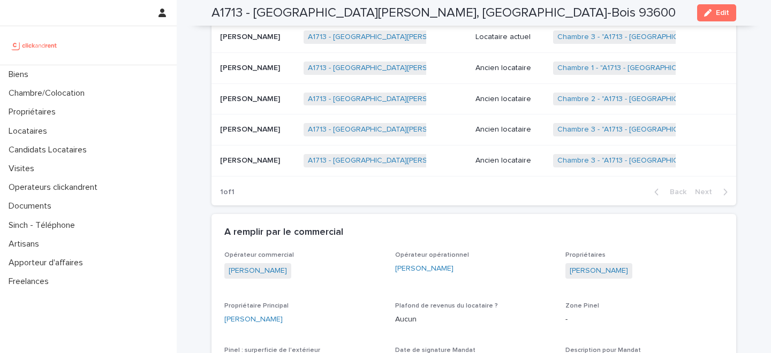
scroll to position [705, 0]
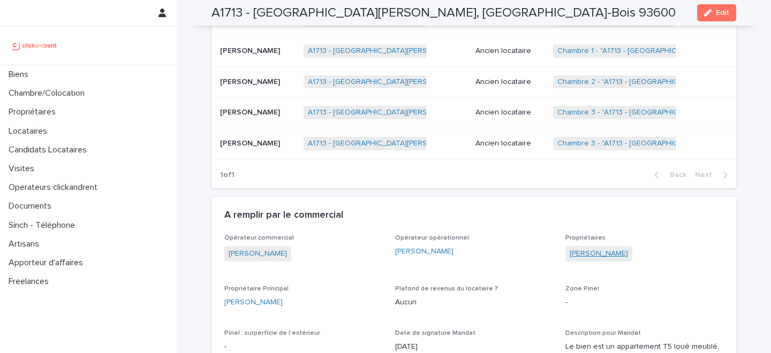
click at [594, 249] on link "[PERSON_NAME]" at bounding box center [598, 253] width 58 height 11
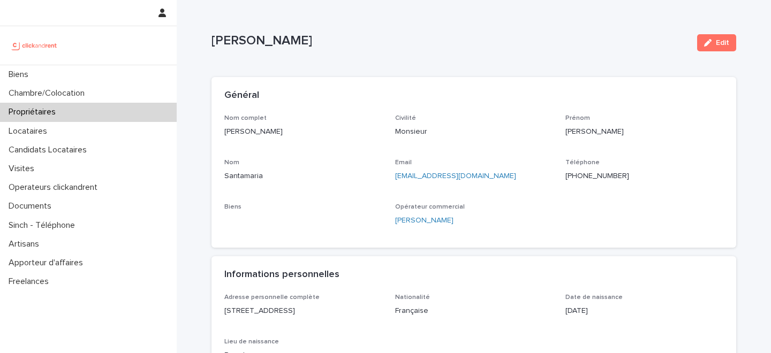
click at [586, 175] on p "[PHONE_NUMBER]" at bounding box center [644, 176] width 158 height 11
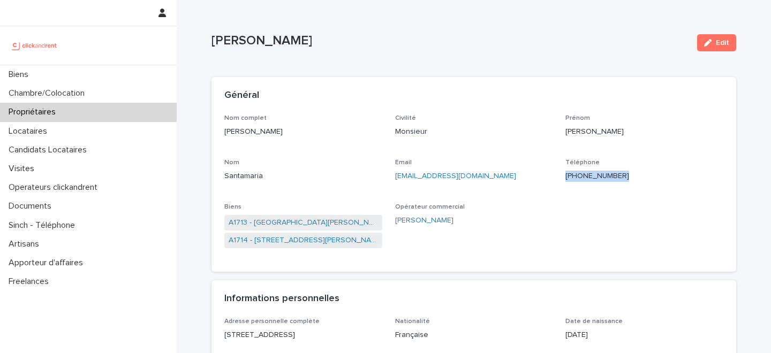
click at [586, 175] on p "[PHONE_NUMBER]" at bounding box center [644, 176] width 158 height 11
copy p "[PHONE_NUMBER]"
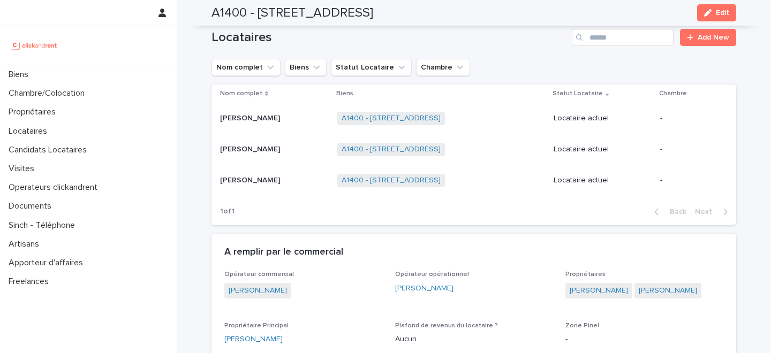
scroll to position [475, 0]
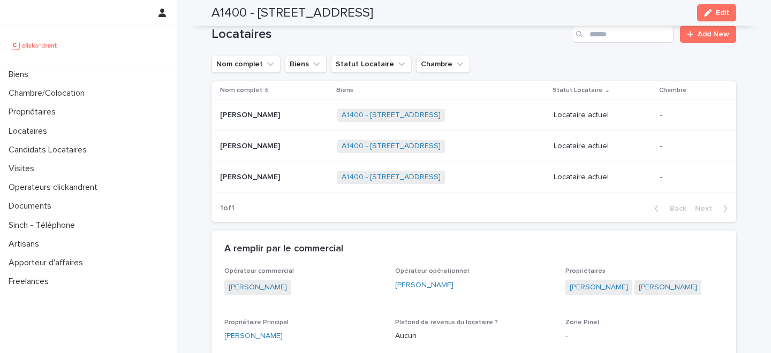
click at [282, 149] on p at bounding box center [274, 146] width 109 height 9
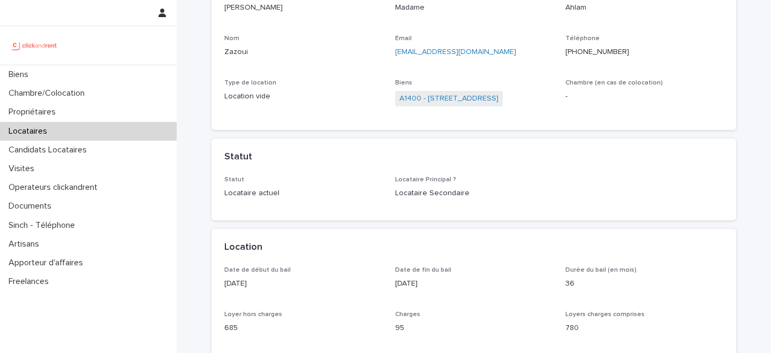
scroll to position [145, 0]
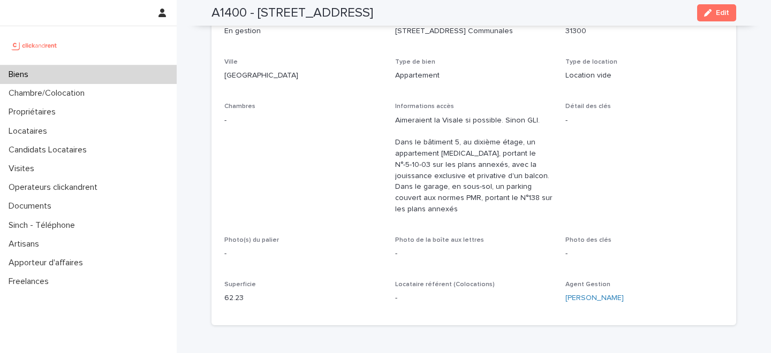
click at [218, 95] on div "Numéro de mandat A1400 Numéro 1400 Statut Mise en Location En location Statut G…" at bounding box center [473, 147] width 525 height 356
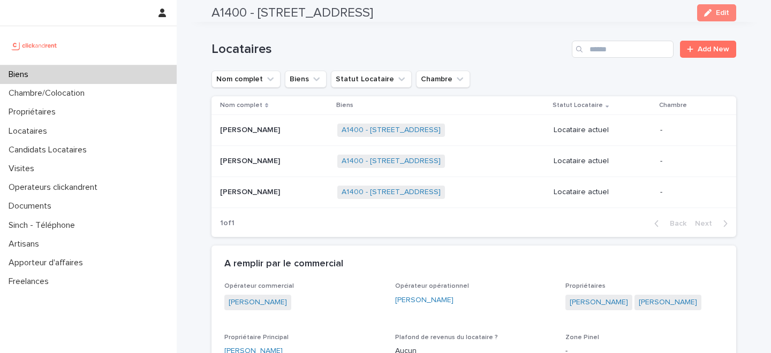
scroll to position [479, 0]
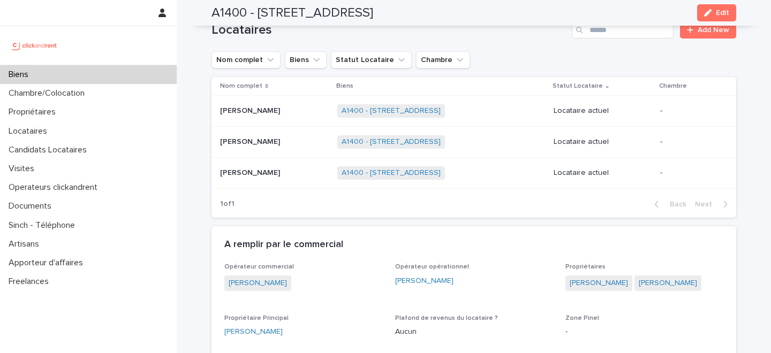
click at [249, 112] on p "Omar Eddou" at bounding box center [251, 109] width 62 height 11
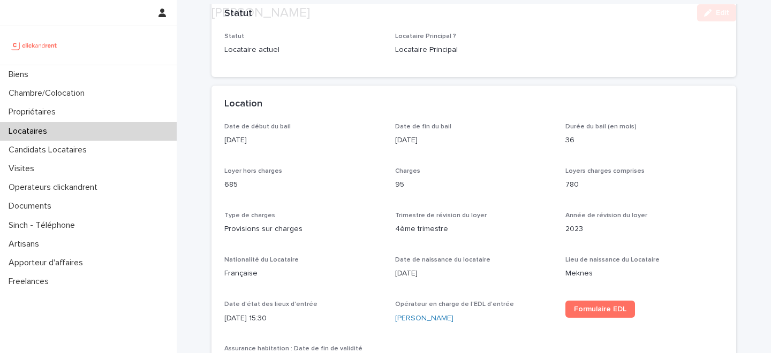
scroll to position [298, 0]
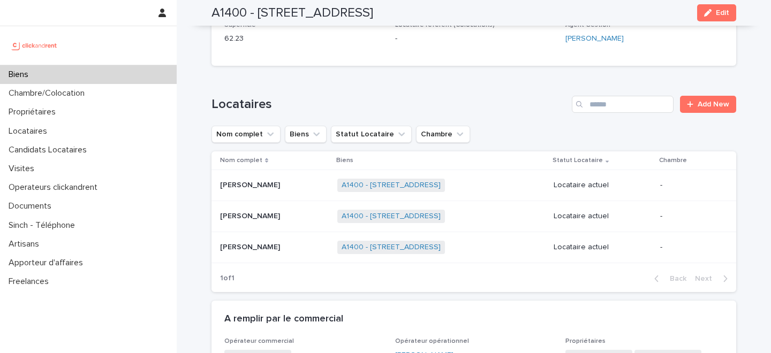
scroll to position [430, 0]
